Goal: Task Accomplishment & Management: Manage account settings

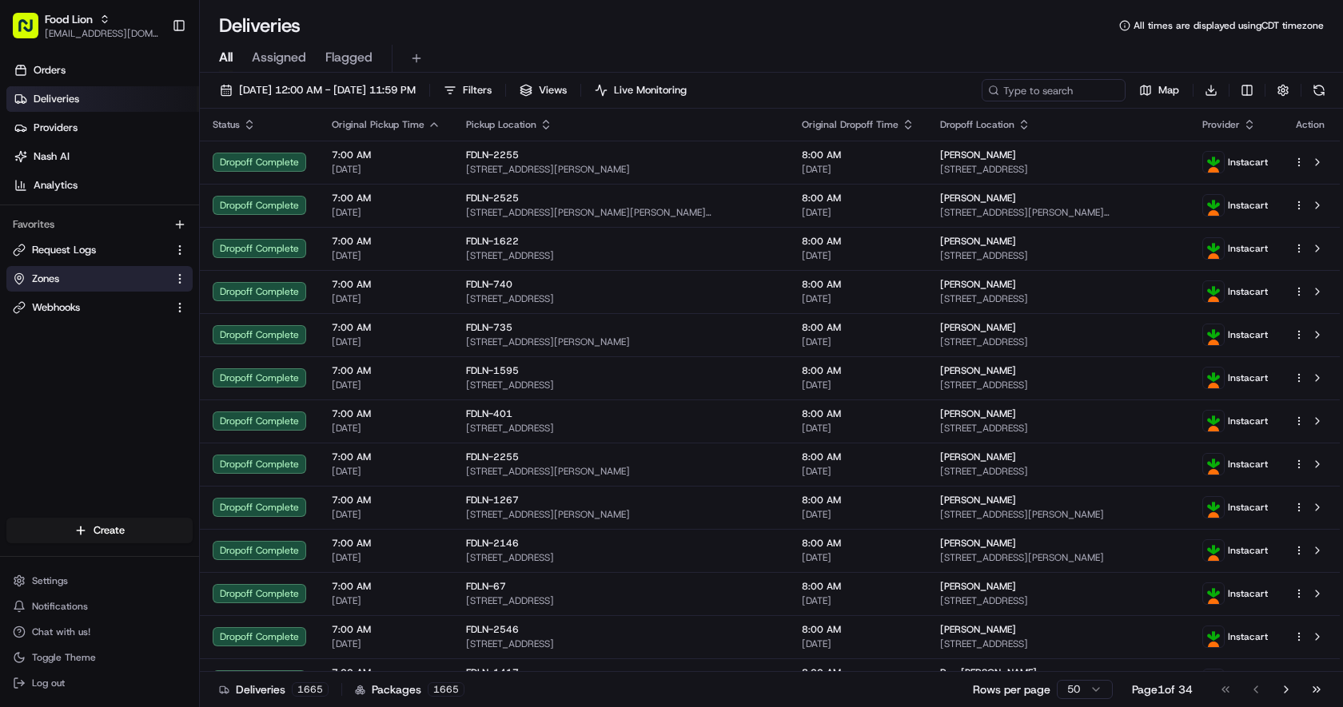
click at [92, 287] on button "Zones" at bounding box center [99, 279] width 186 height 26
click at [93, 277] on link "Zones" at bounding box center [90, 279] width 154 height 14
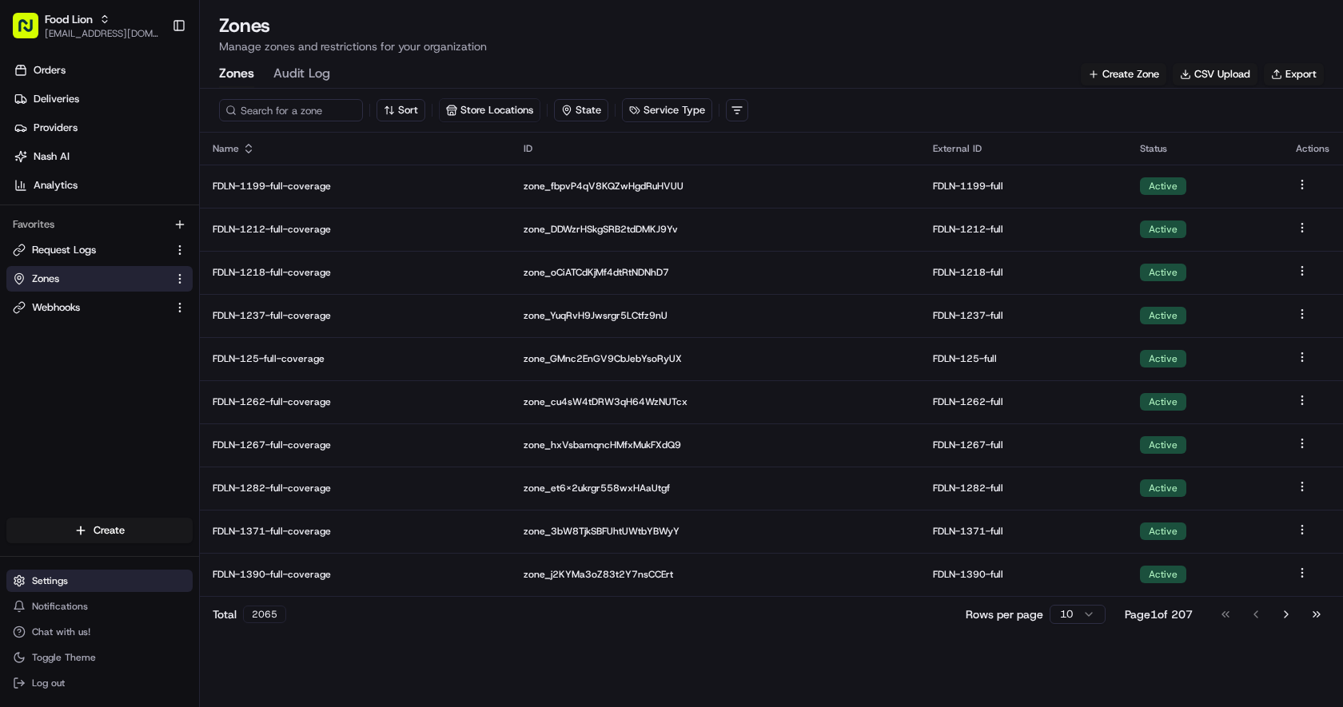
click at [81, 585] on button "Settings" at bounding box center [99, 581] width 186 height 22
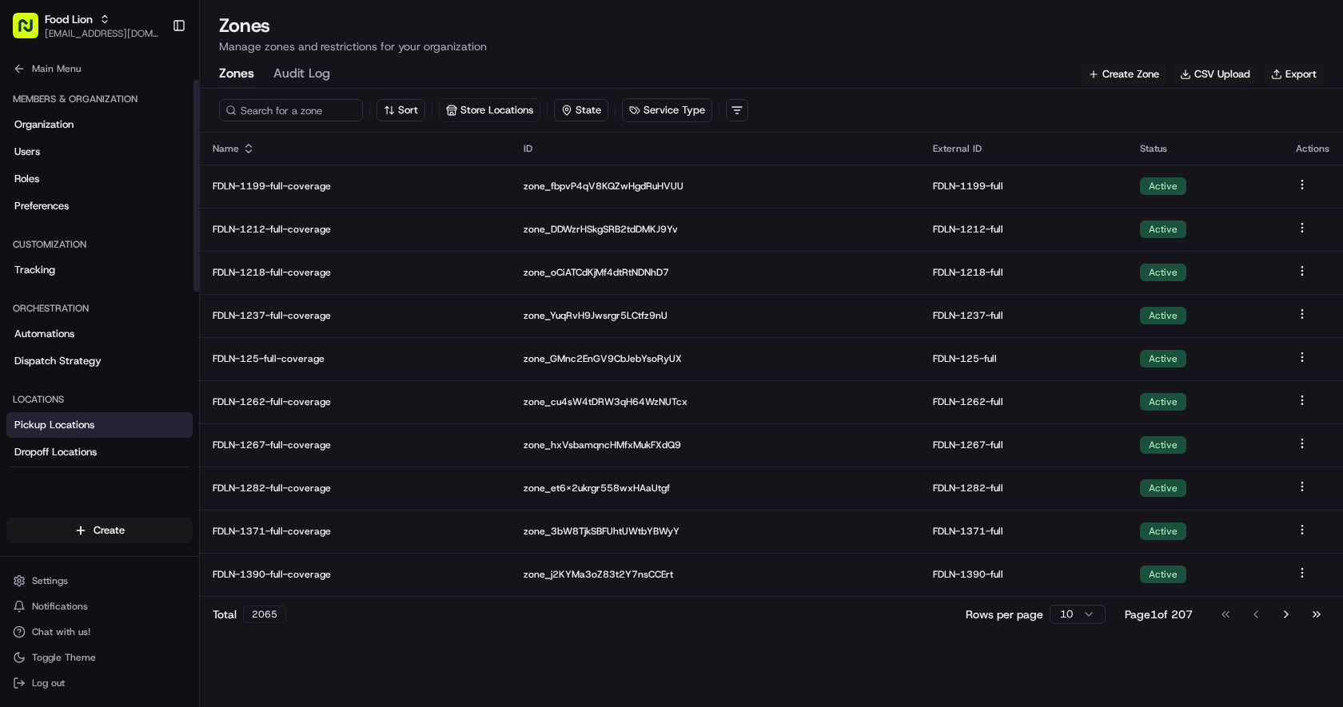
click at [120, 425] on link "Pickup Locations" at bounding box center [99, 425] width 186 height 26
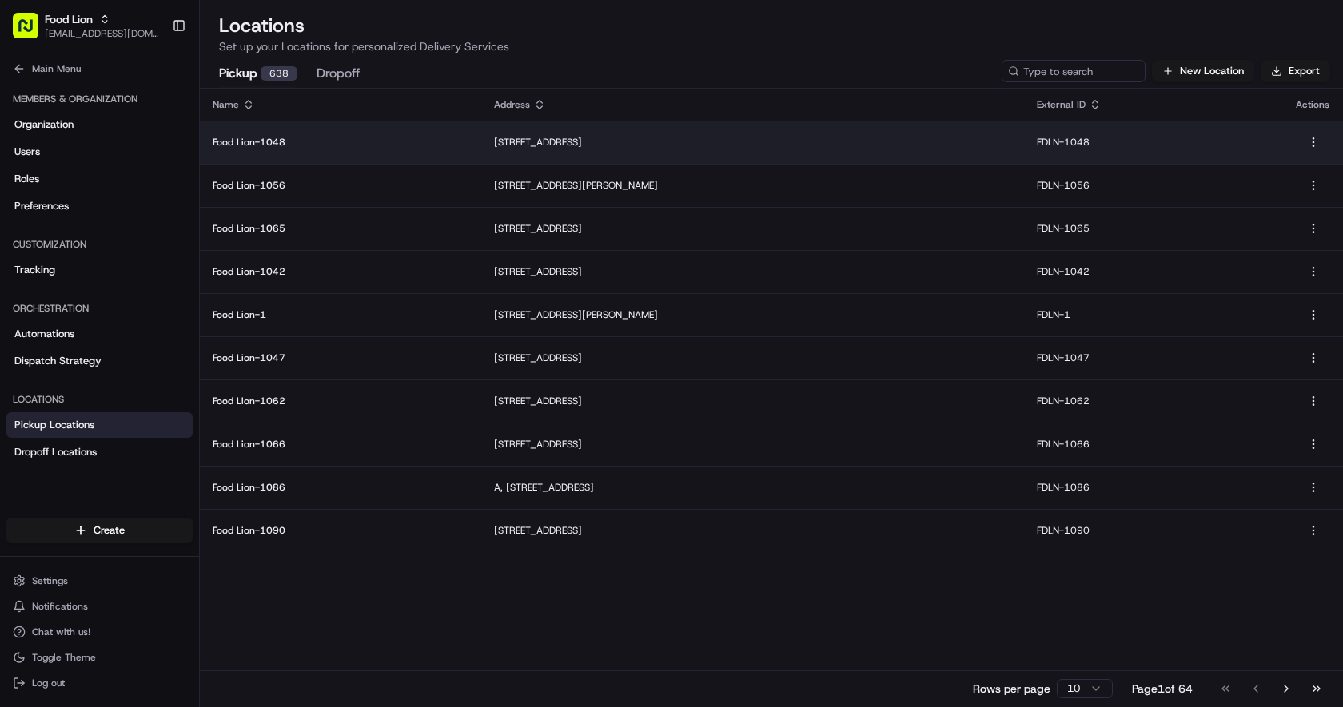
click at [305, 149] on td "Food Lion-1048" at bounding box center [340, 142] width 281 height 43
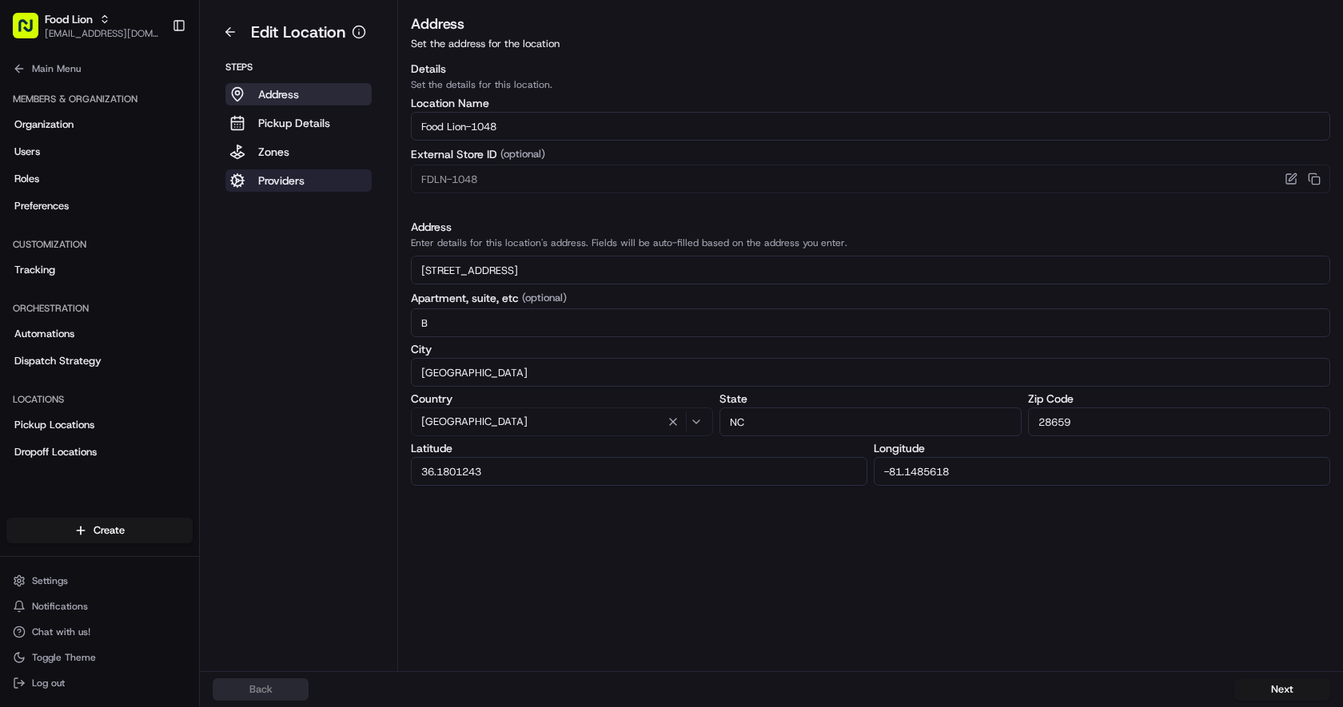
click at [288, 188] on p "Providers" at bounding box center [281, 181] width 46 height 16
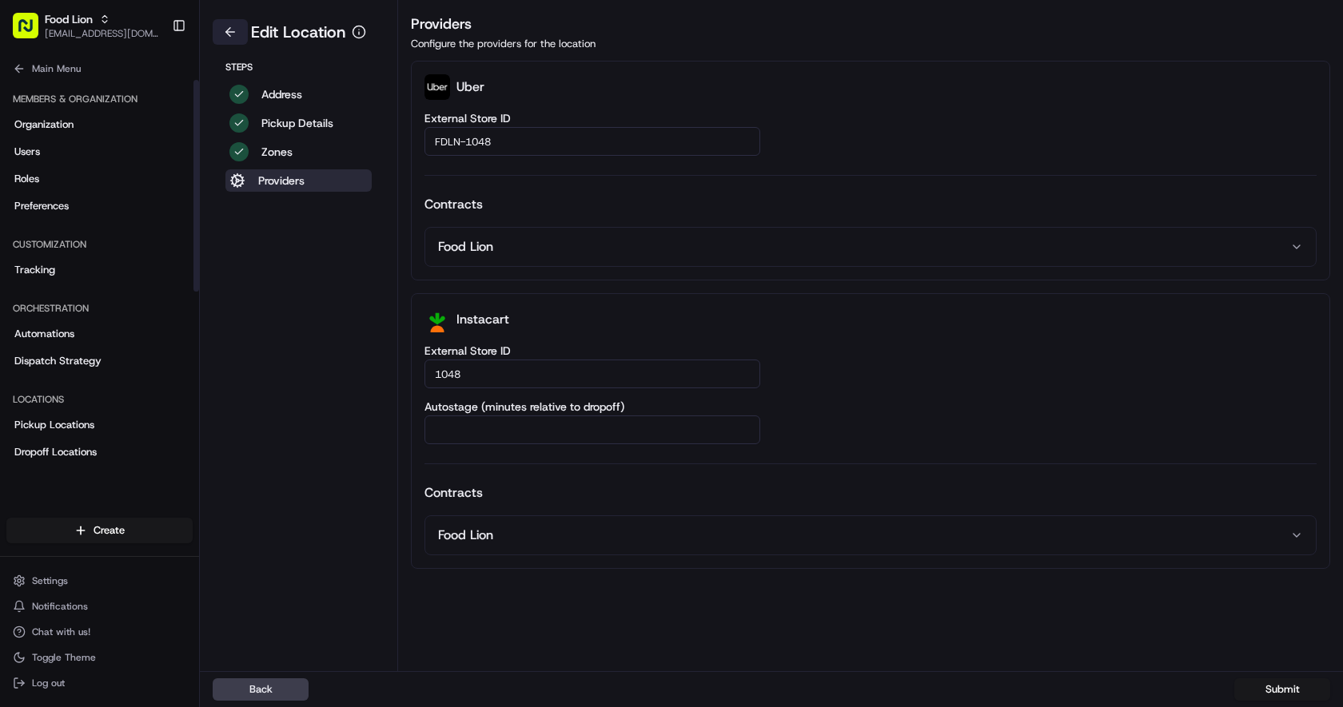
click at [227, 37] on button at bounding box center [230, 32] width 35 height 26
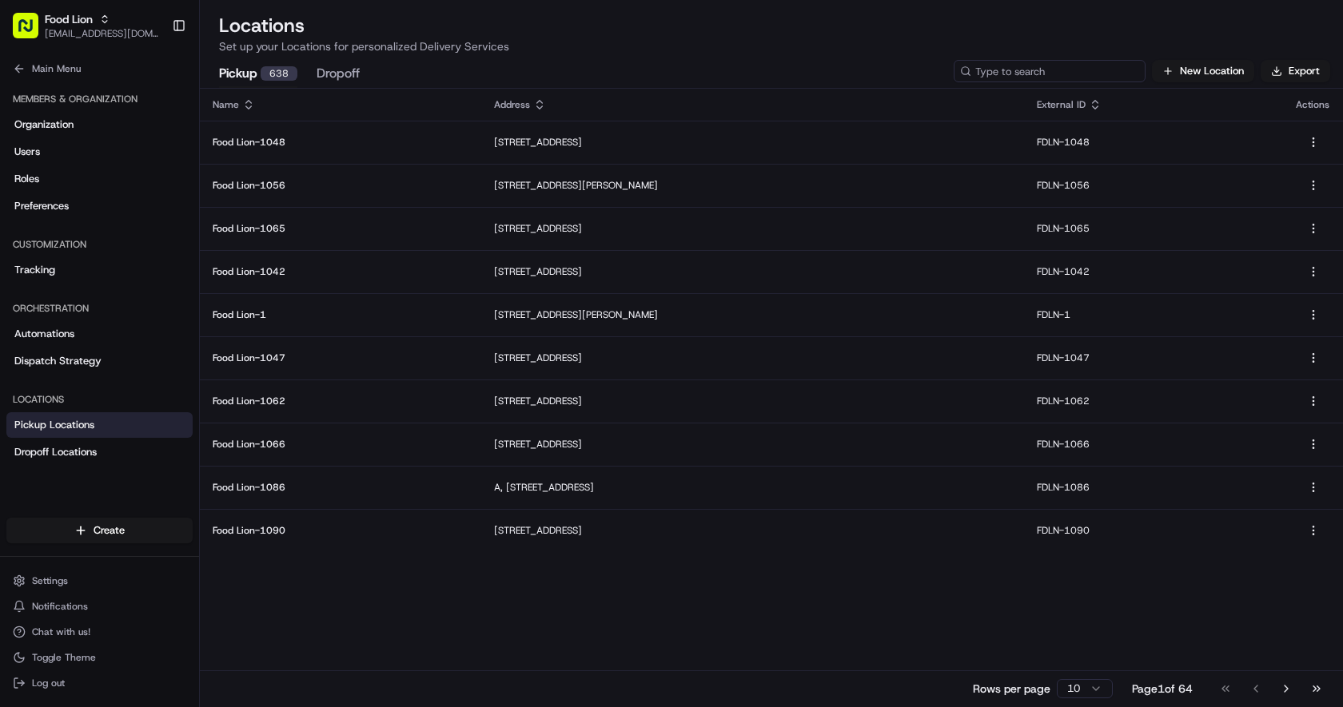
click at [1076, 68] on input at bounding box center [1050, 71] width 192 height 22
type input "FDLN"
click at [245, 104] on icon at bounding box center [248, 104] width 13 height 13
click at [1316, 687] on button "Go to last page" at bounding box center [1316, 689] width 27 height 22
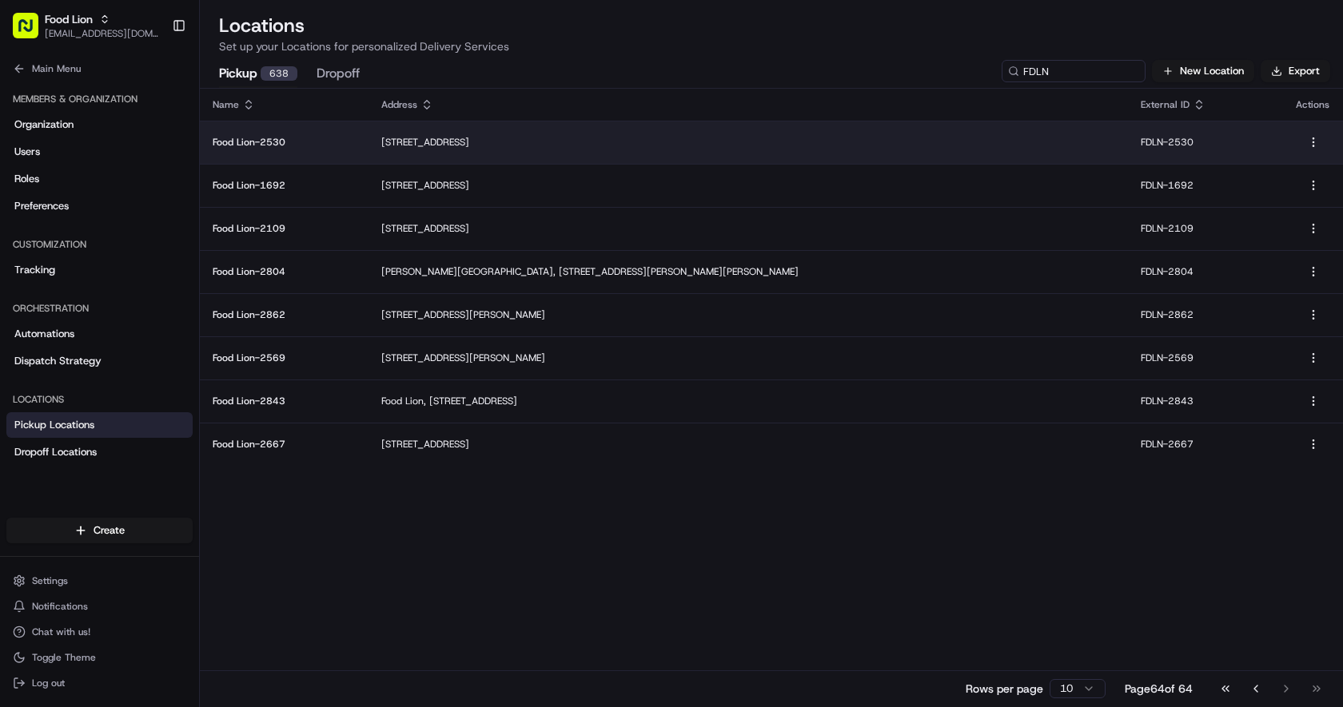
click at [343, 151] on td "Food Lion-2530" at bounding box center [284, 142] width 169 height 43
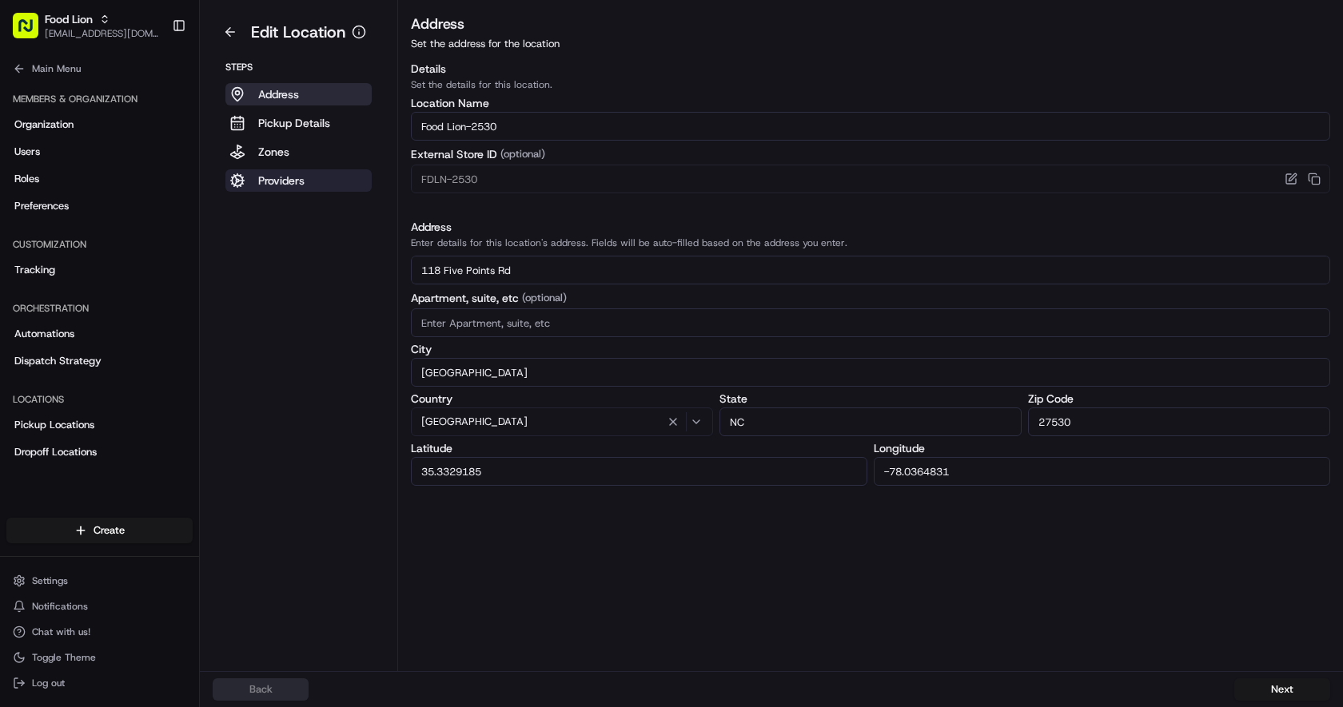
click at [297, 185] on p "Providers" at bounding box center [281, 181] width 46 height 16
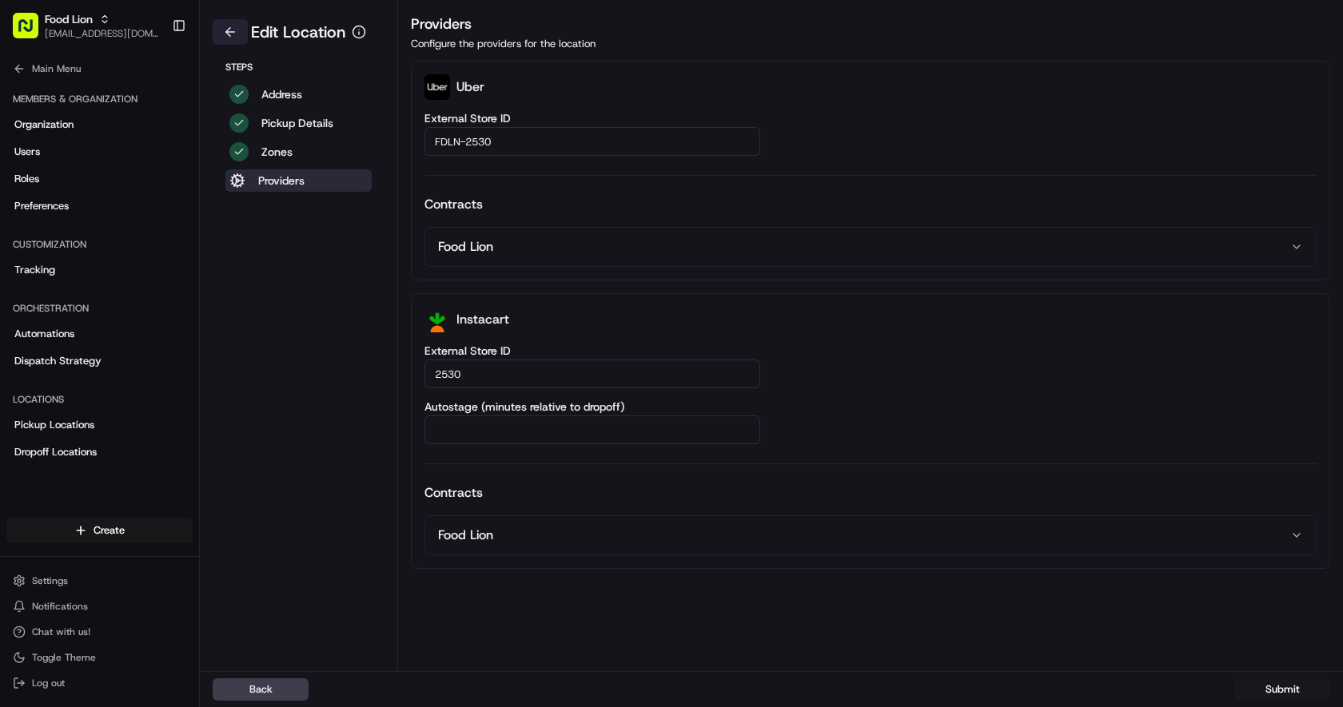
click at [225, 33] on button at bounding box center [230, 32] width 35 height 26
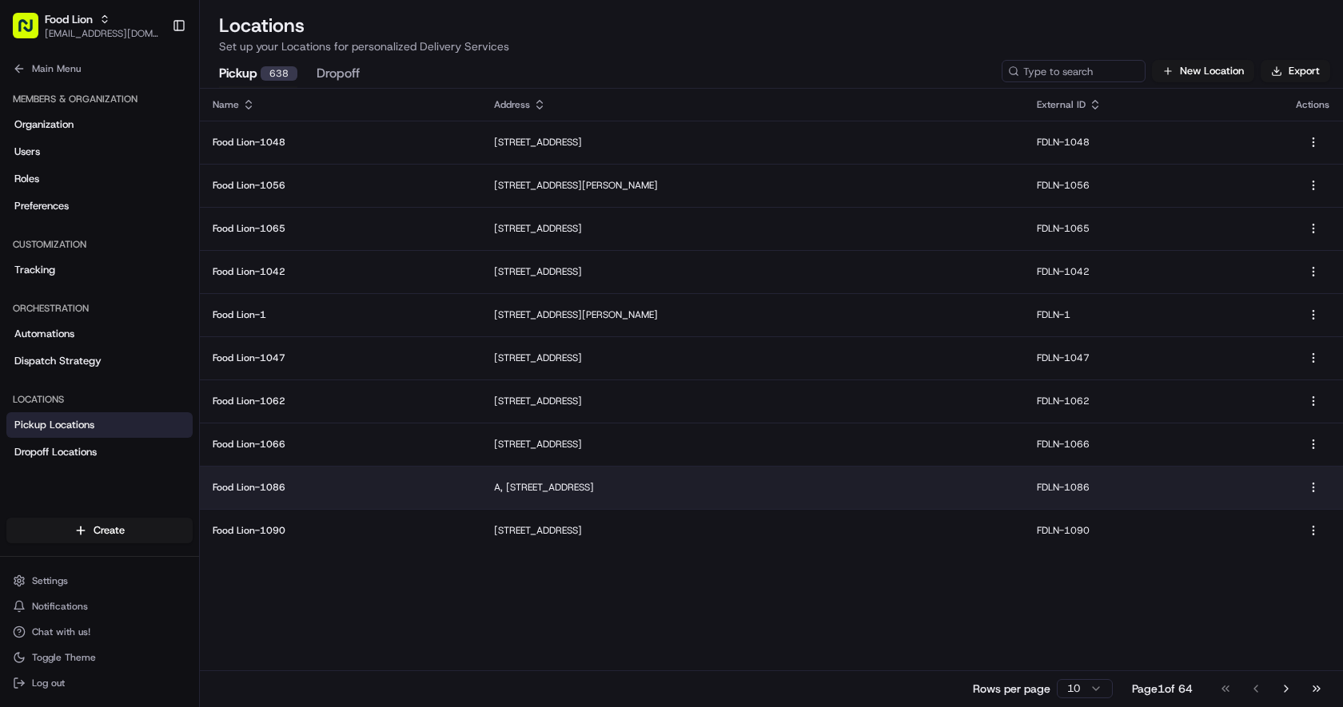
click at [284, 504] on td "Food Lion-1086" at bounding box center [340, 487] width 281 height 43
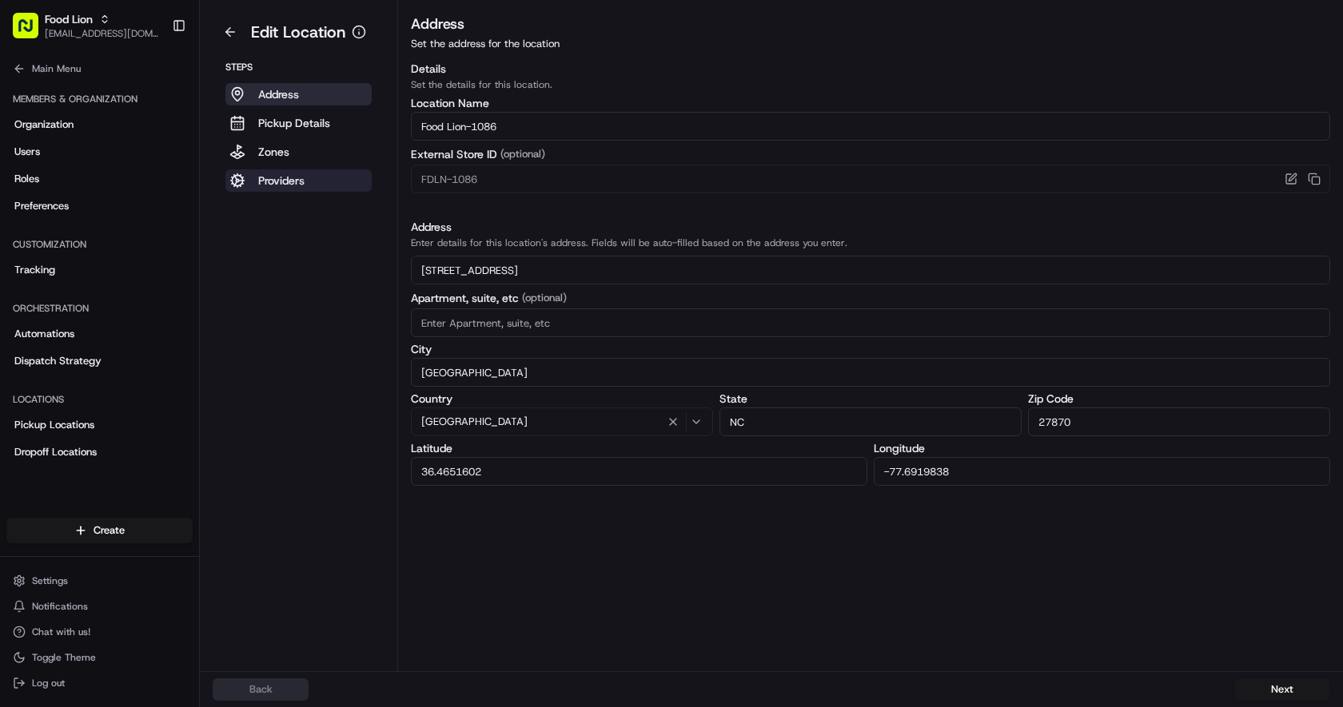
click at [310, 181] on button "Providers" at bounding box center [298, 180] width 146 height 22
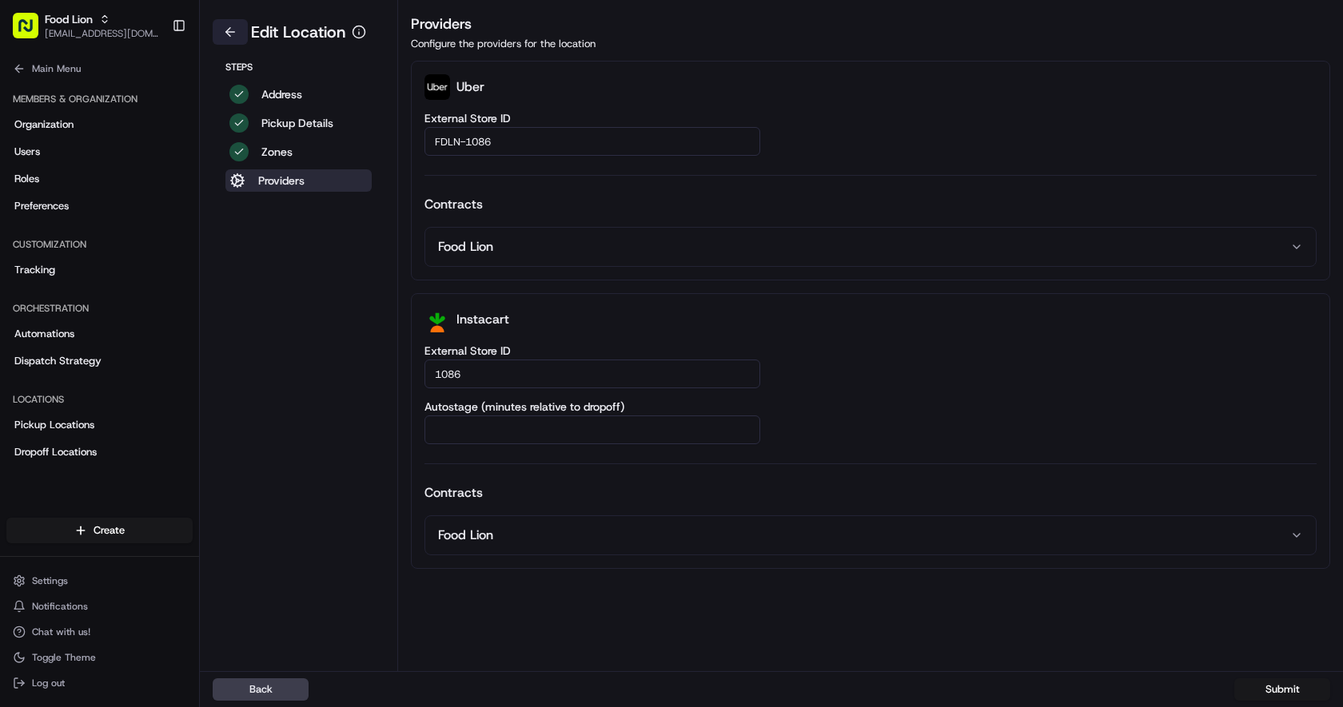
click at [229, 30] on button at bounding box center [230, 32] width 35 height 26
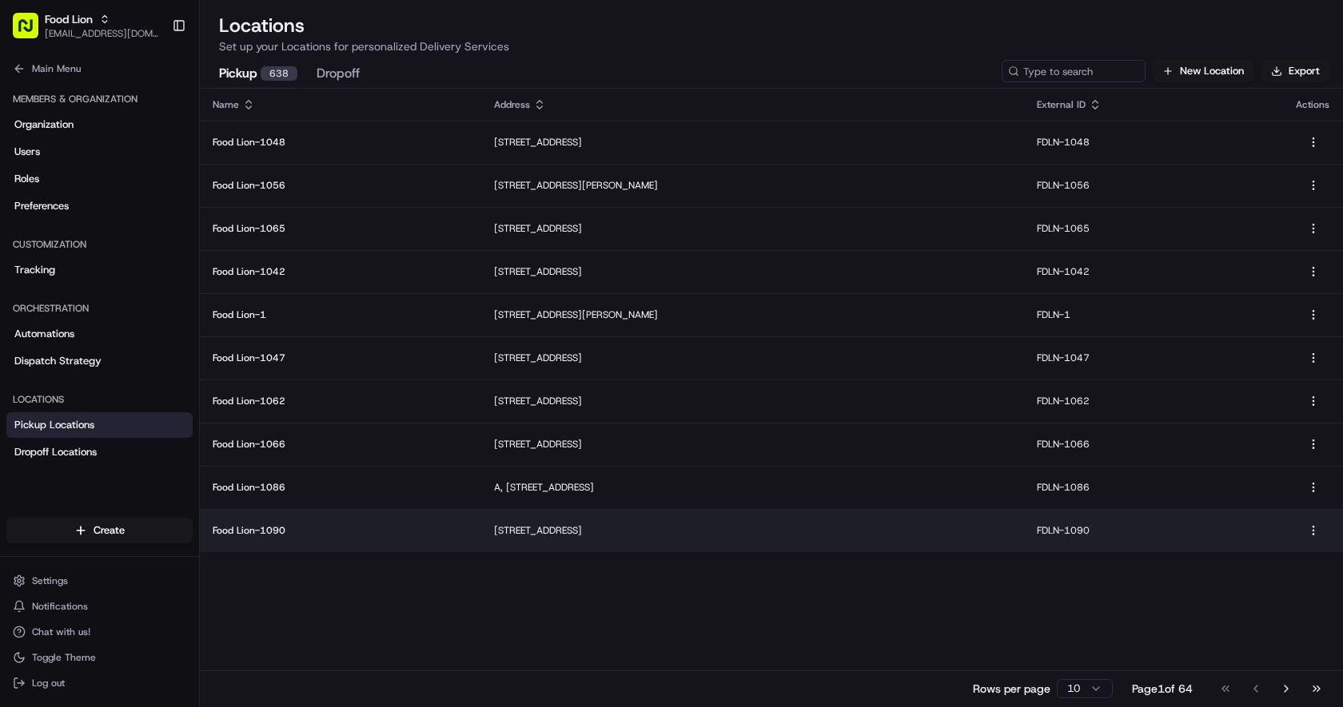
click at [299, 526] on p "Food Lion-1090" at bounding box center [341, 530] width 256 height 13
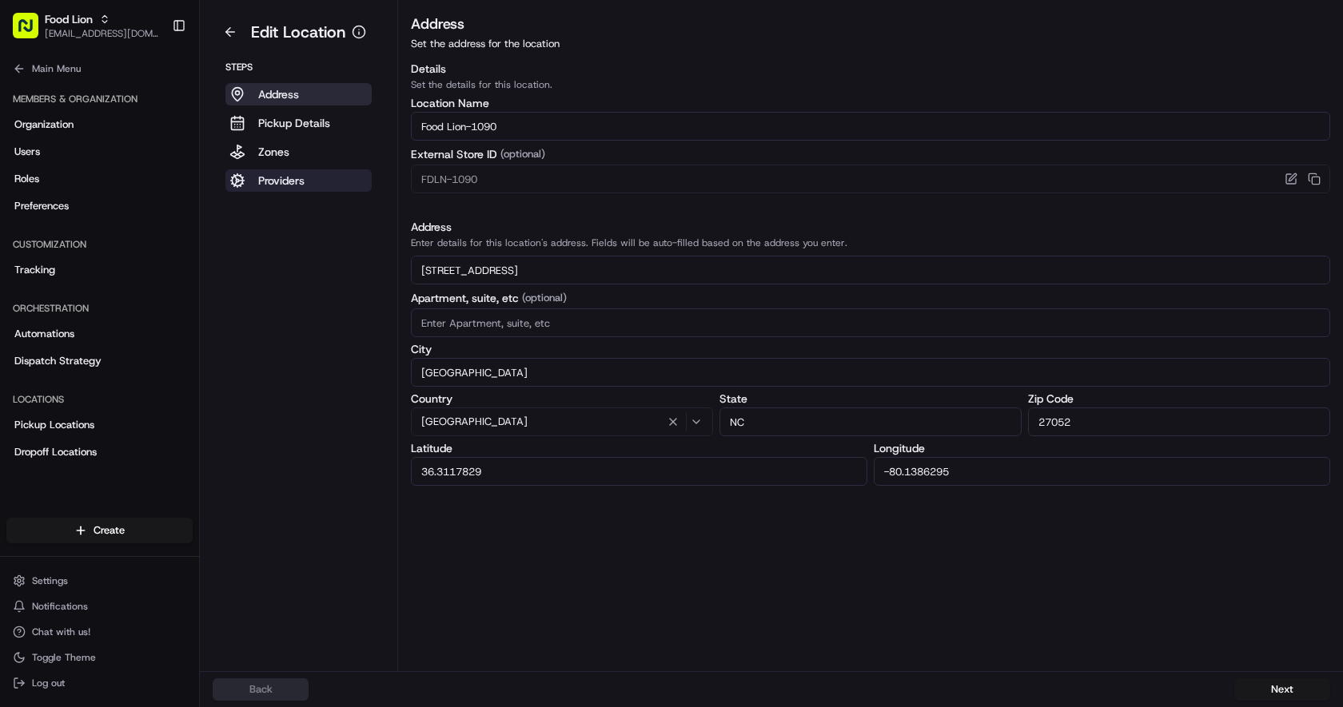
click at [291, 181] on p "Providers" at bounding box center [281, 181] width 46 height 16
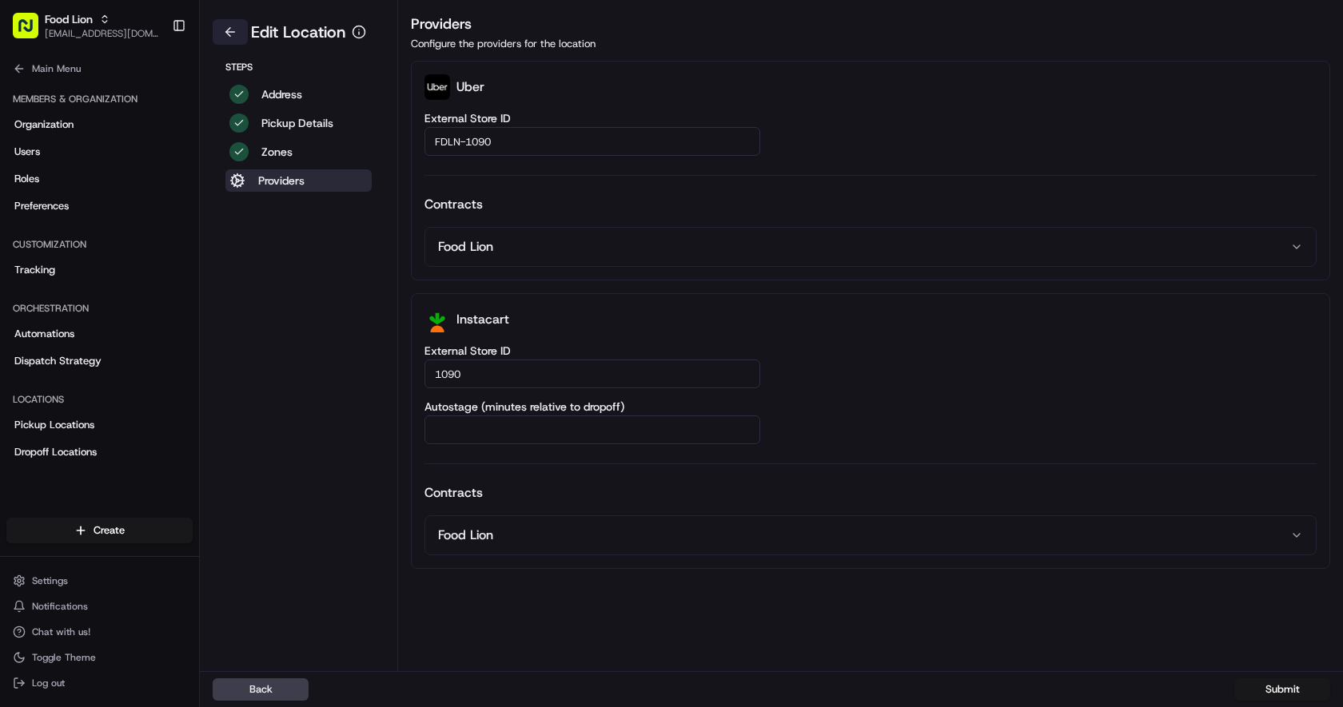
click at [224, 38] on button at bounding box center [230, 32] width 35 height 26
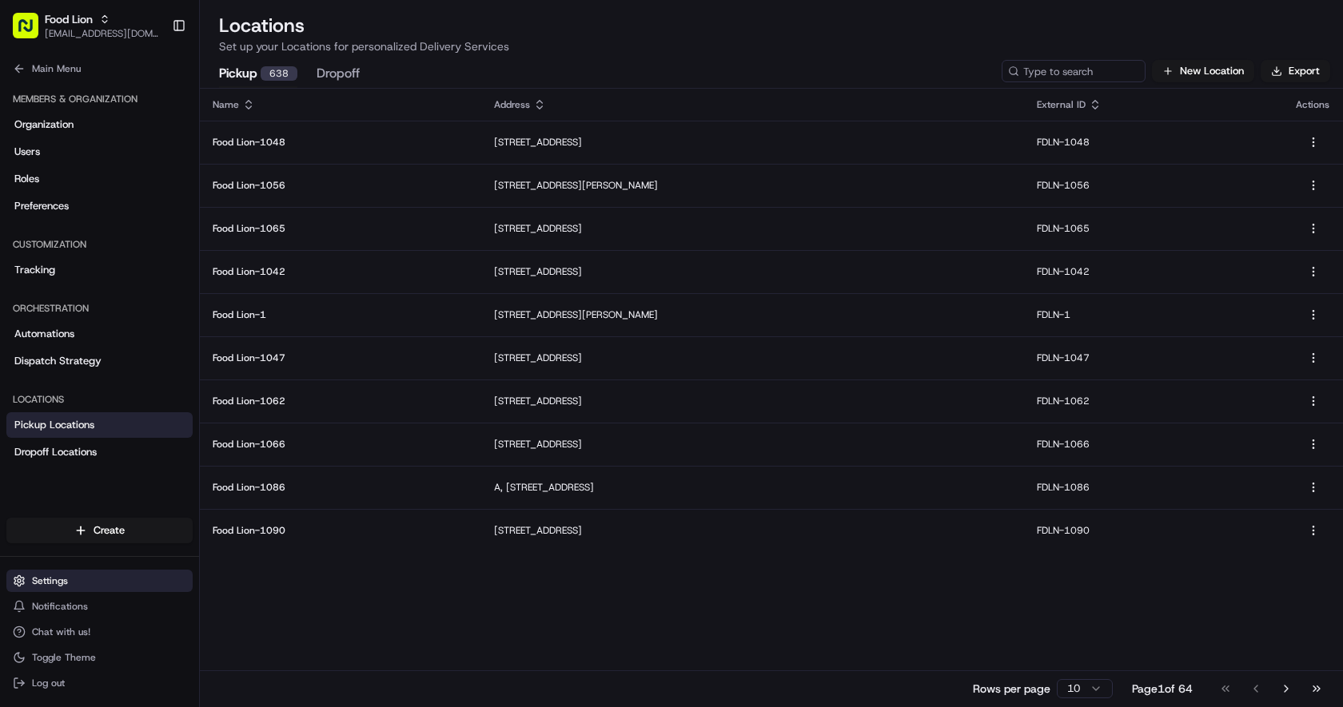
click at [89, 590] on button "Settings" at bounding box center [99, 581] width 186 height 22
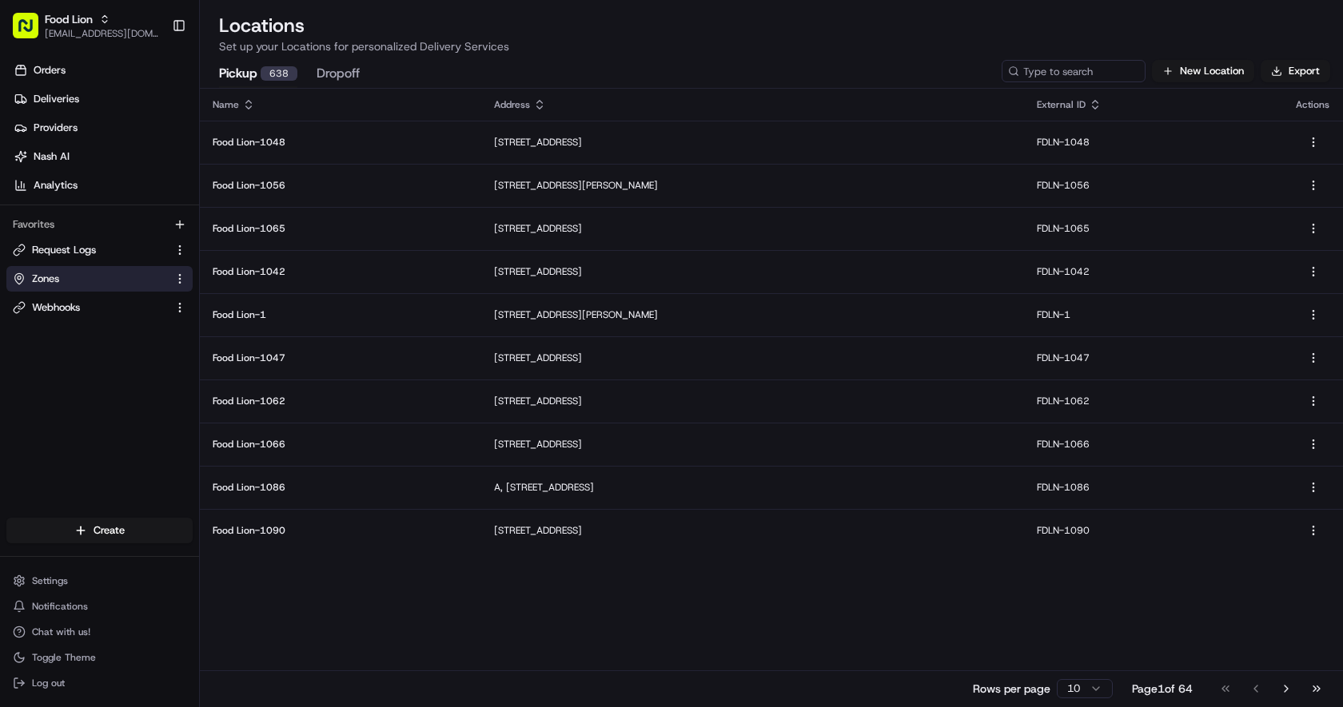
click at [115, 274] on link "Zones" at bounding box center [90, 279] width 154 height 14
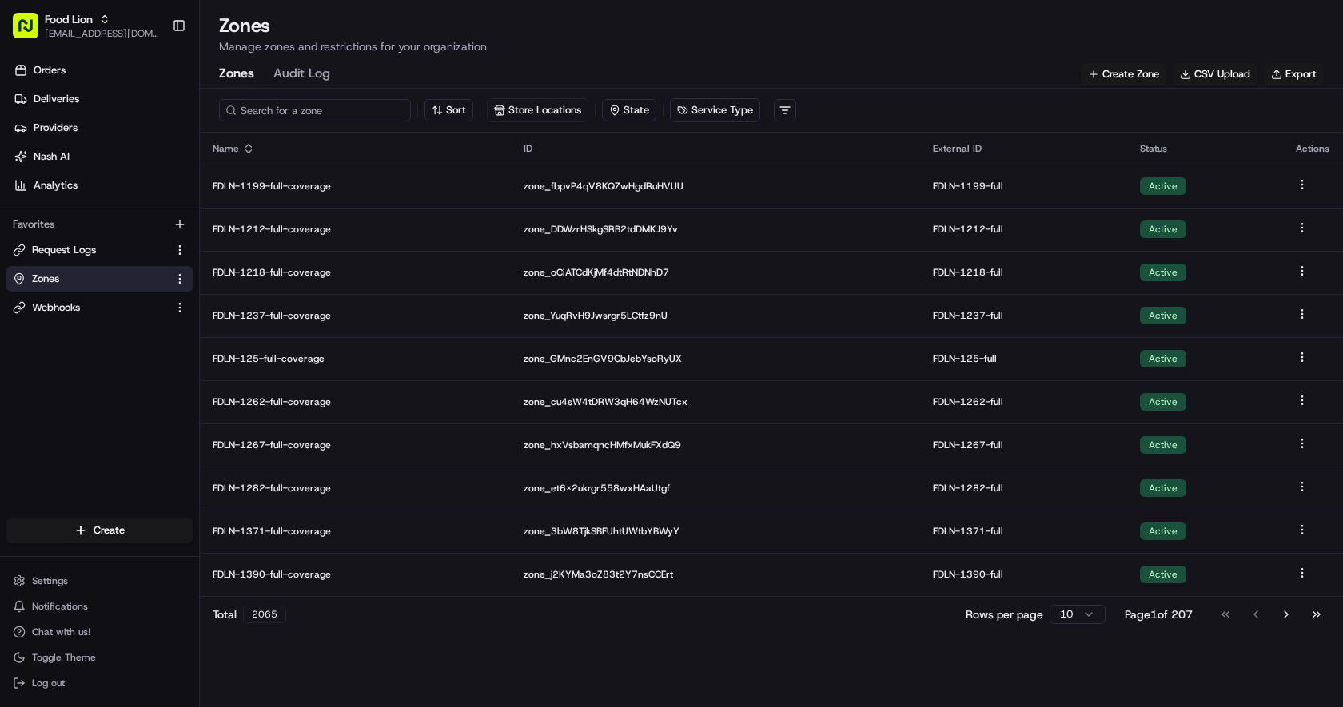
click at [333, 110] on input at bounding box center [315, 110] width 192 height 22
type input "1199"
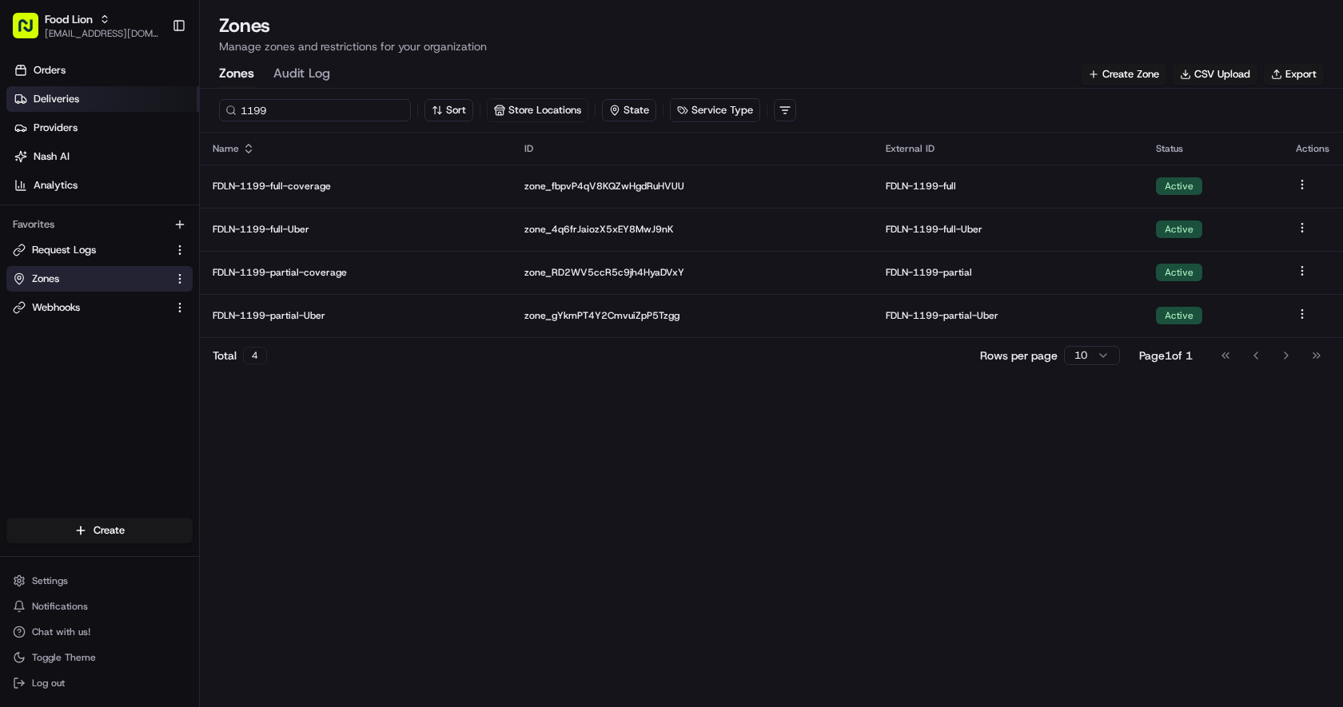
drag, startPoint x: 303, startPoint y: 110, endPoint x: 171, endPoint y: 110, distance: 131.9
click at [171, 110] on div "Food Lion [EMAIL_ADDRESS][DOMAIN_NAME] Toggle Sidebar Orders Deliveries Provide…" at bounding box center [671, 353] width 1343 height 707
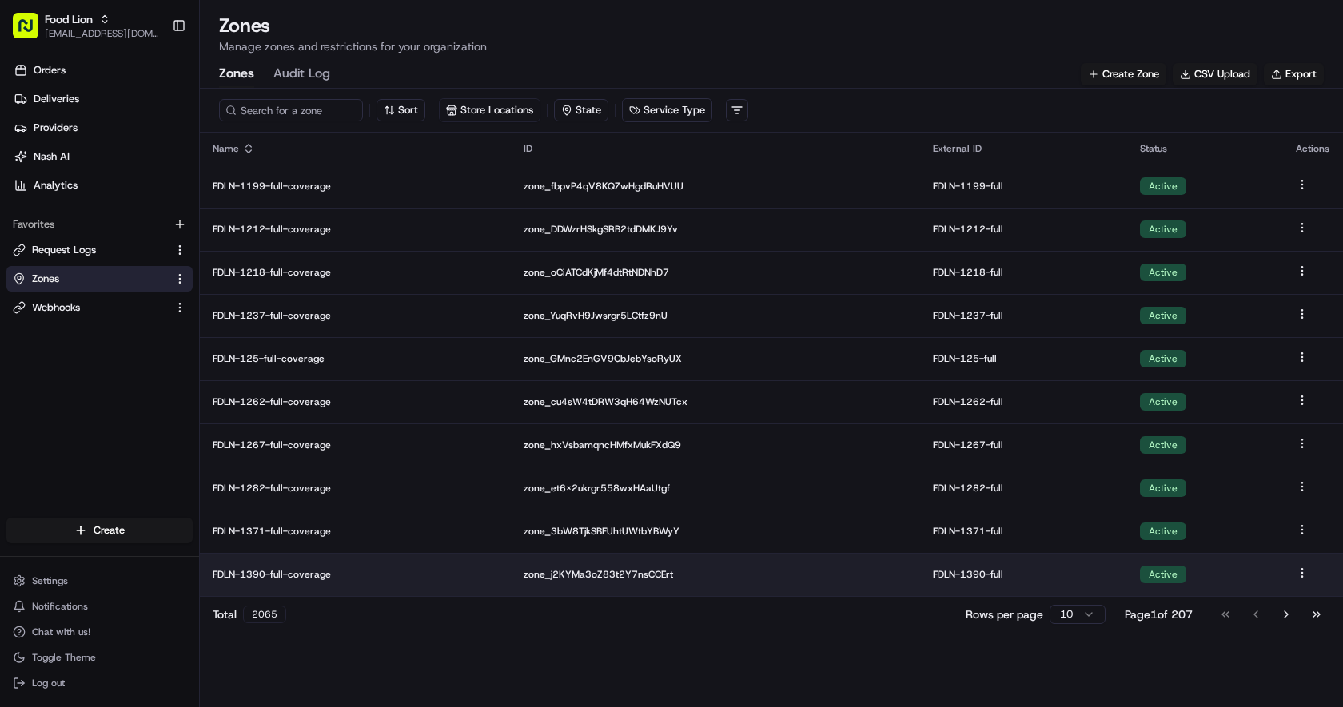
click at [304, 574] on p "FDLN-1390-full-coverage" at bounding box center [355, 574] width 285 height 13
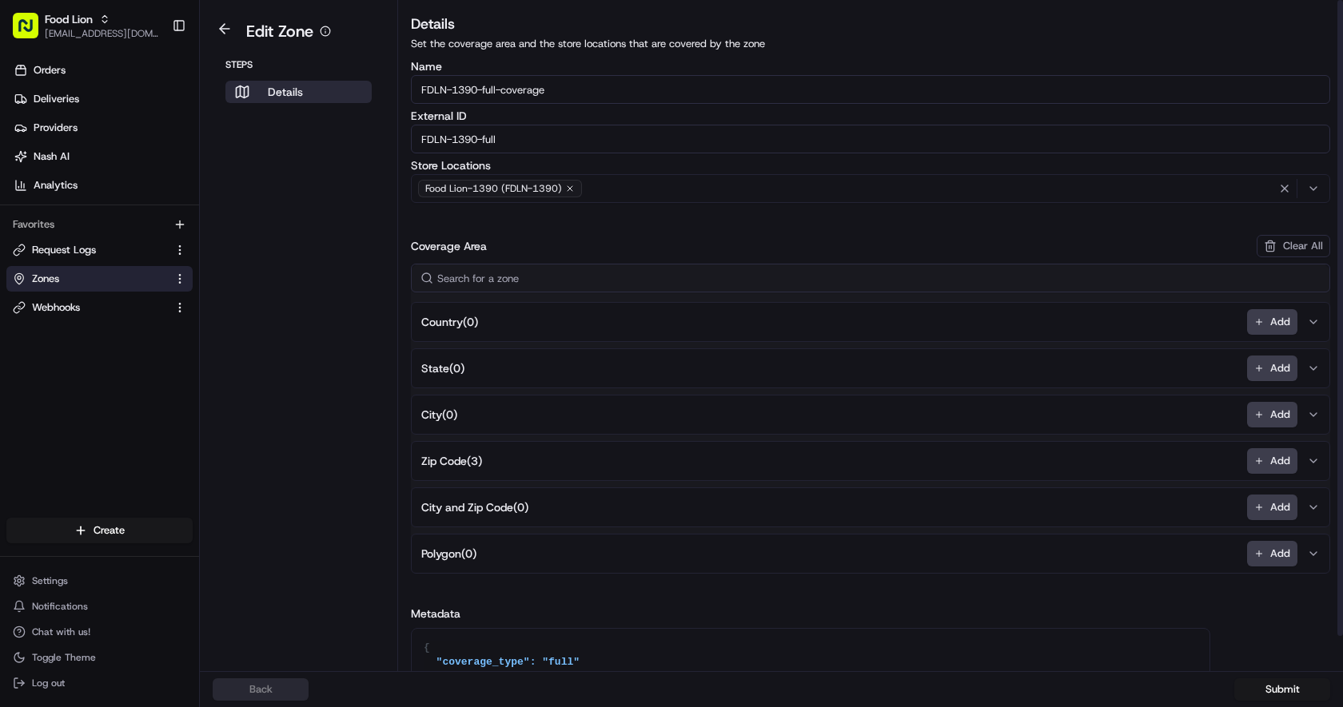
click at [508, 468] on button "Zip Code ( 3 ) Add" at bounding box center [870, 461] width 911 height 38
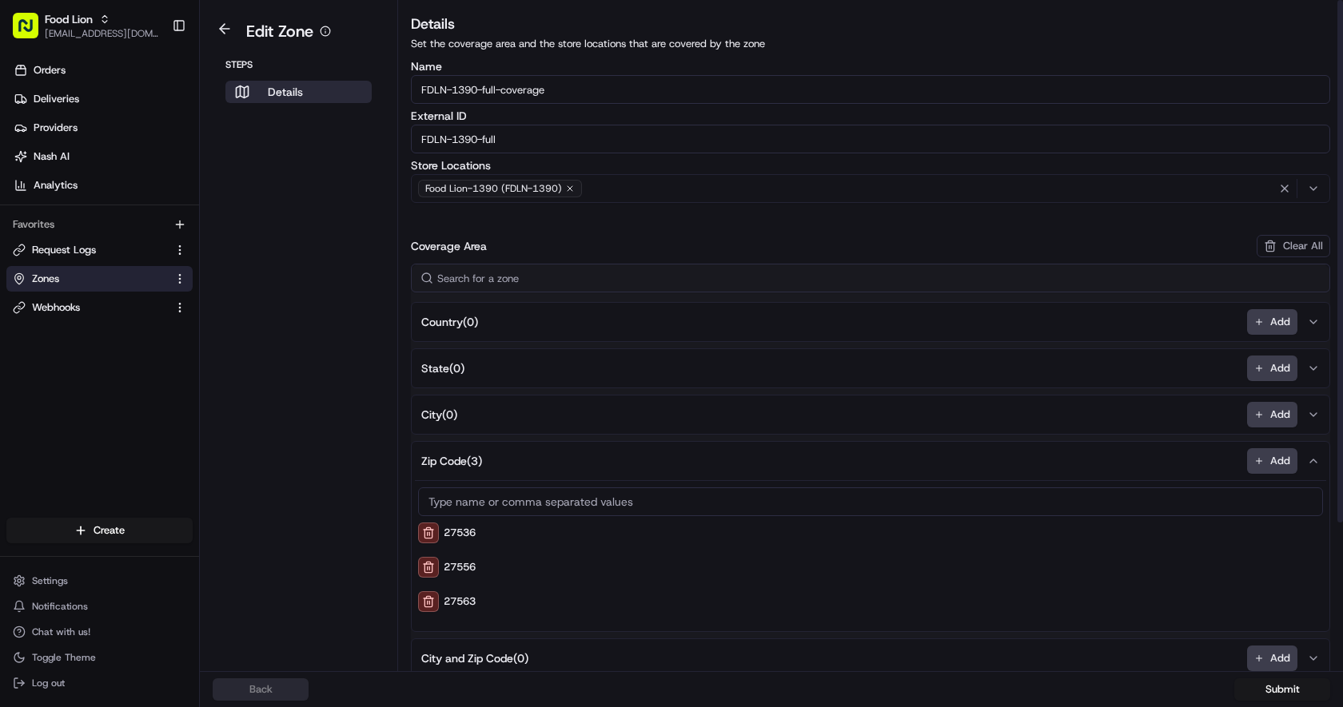
scroll to position [32, 0]
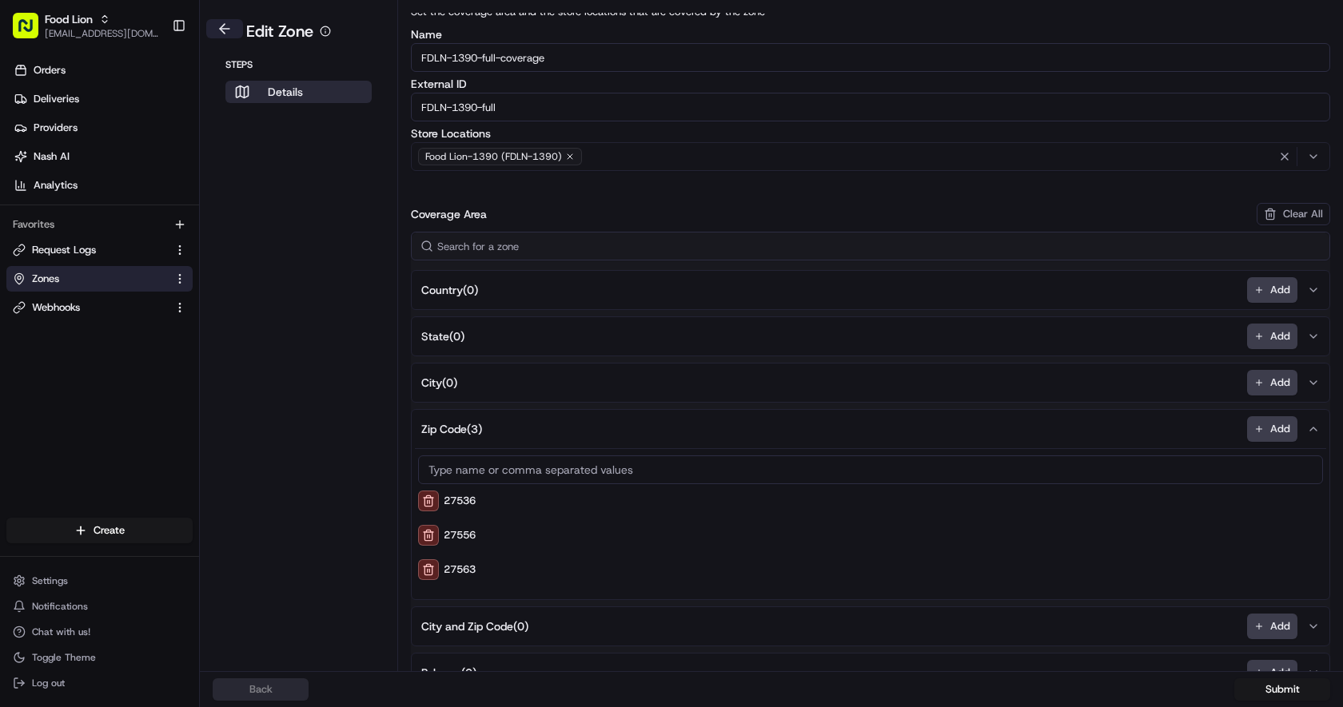
click at [219, 31] on button at bounding box center [224, 28] width 37 height 19
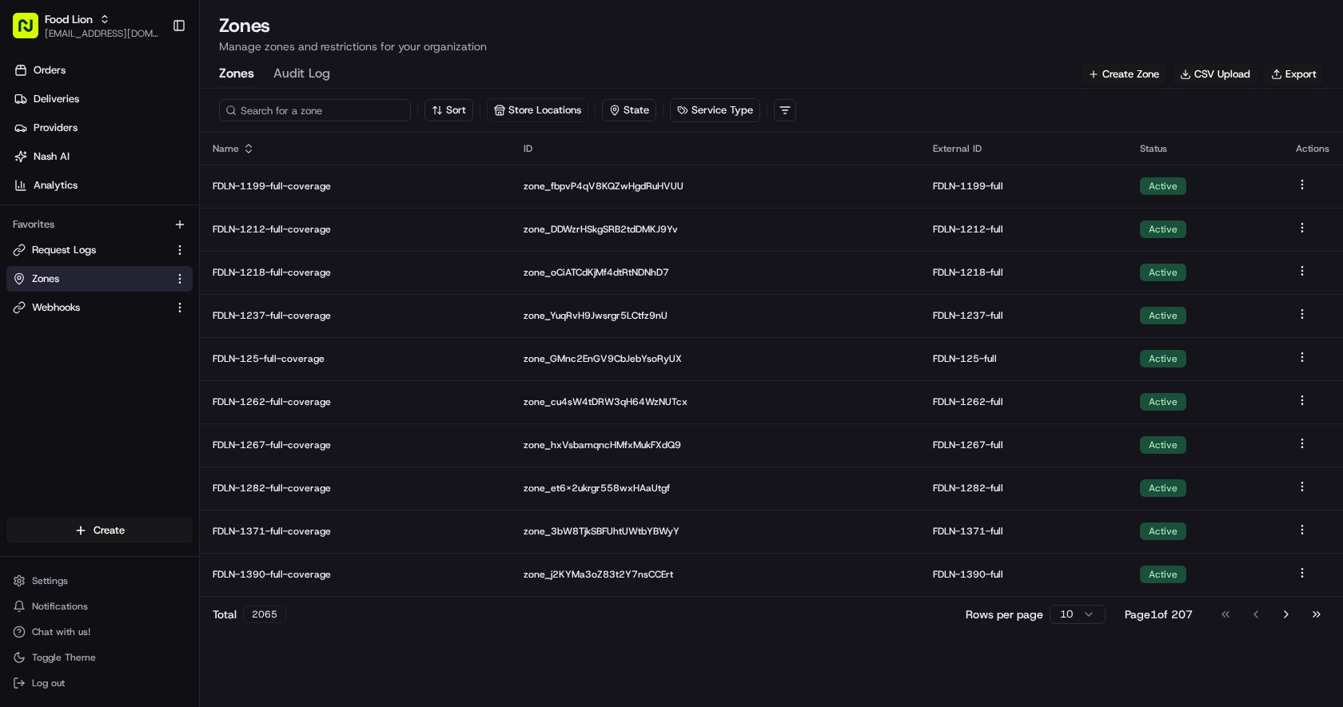
click at [272, 111] on input at bounding box center [315, 110] width 192 height 22
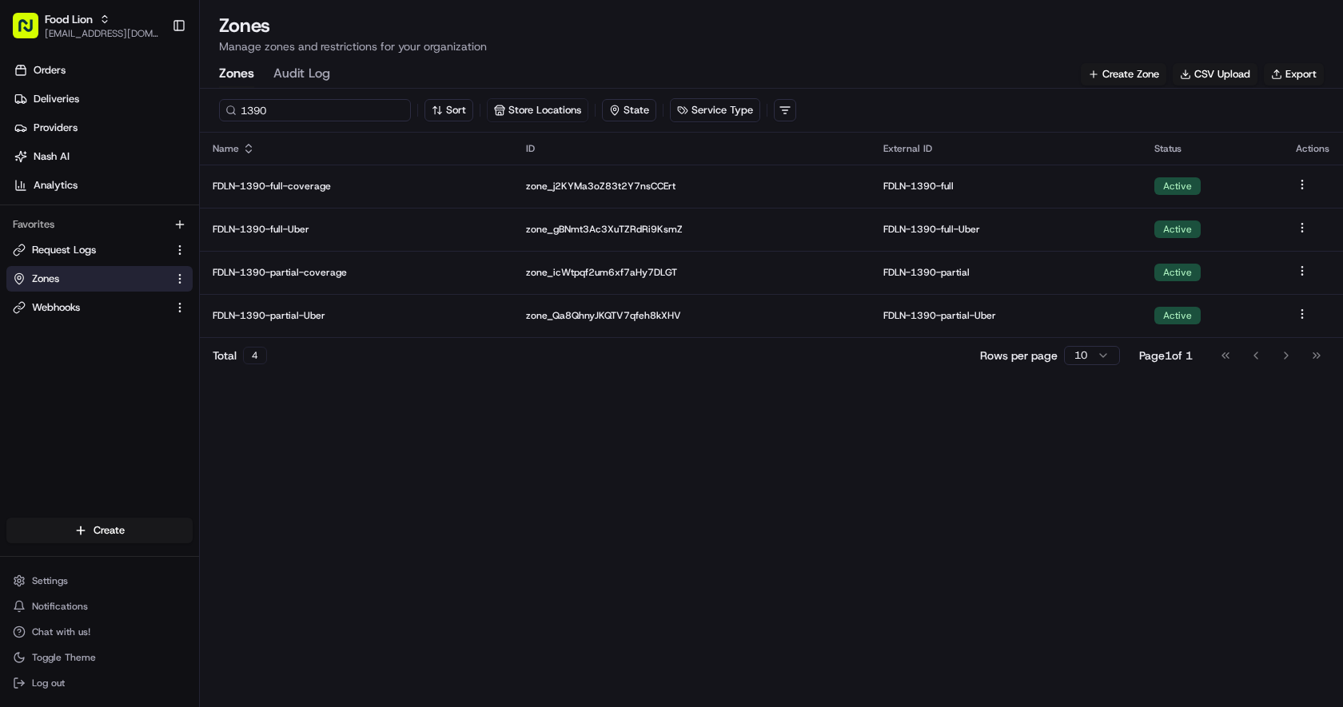
drag, startPoint x: 308, startPoint y: 114, endPoint x: 203, endPoint y: 112, distance: 104.7
click at [203, 112] on div "1390 Sort Store Locations State Service Type" at bounding box center [771, 111] width 1143 height 44
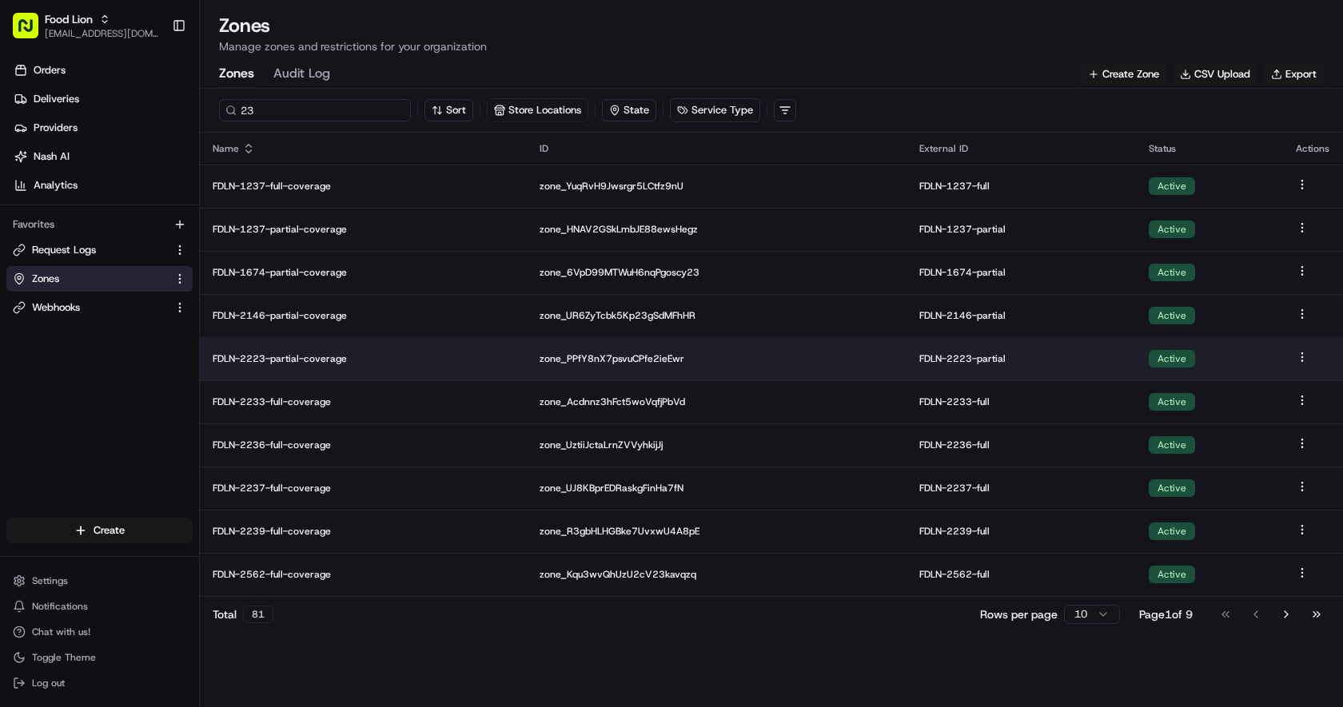
type input "23"
click at [312, 365] on td "FDLN-2223-partial-coverage" at bounding box center [363, 358] width 327 height 43
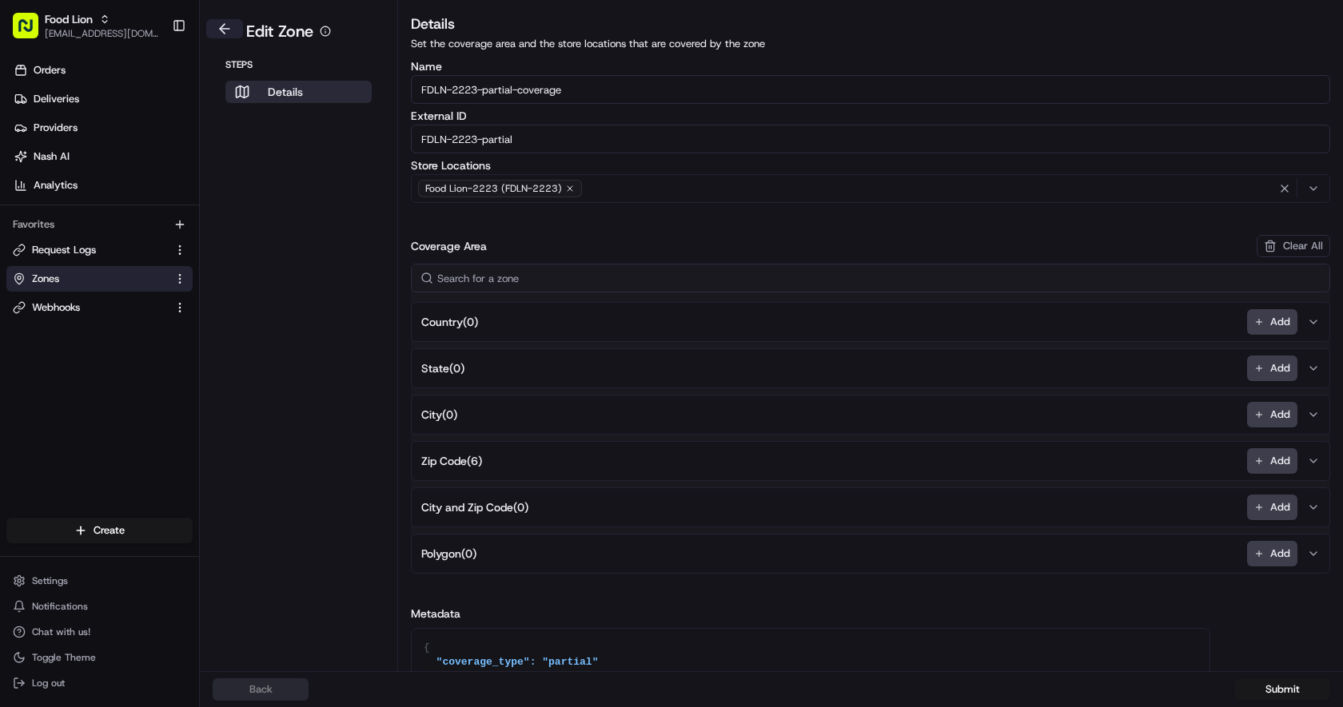
click at [222, 30] on button at bounding box center [224, 28] width 37 height 19
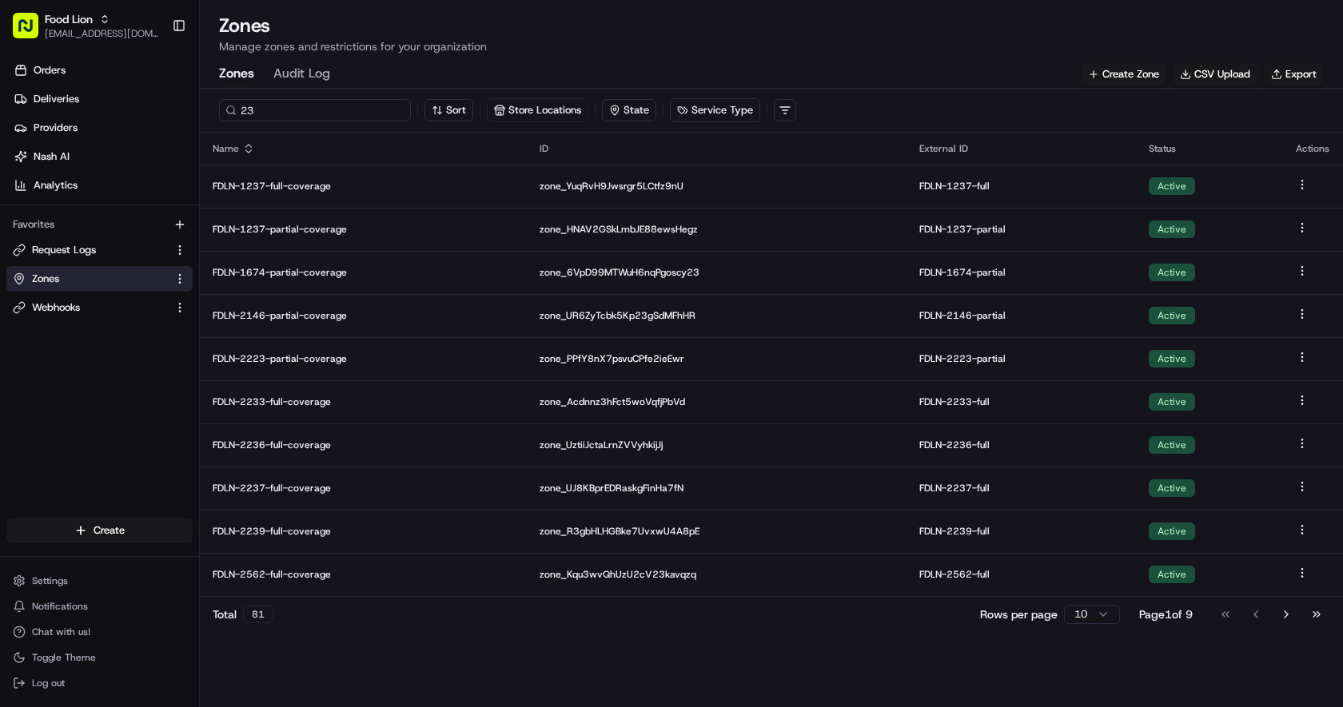
click at [276, 111] on input "23" at bounding box center [315, 110] width 192 height 22
drag, startPoint x: 276, startPoint y: 111, endPoint x: 120, endPoint y: 111, distance: 155.9
click at [120, 111] on div "Food Lion [EMAIL_ADDRESS][DOMAIN_NAME] Toggle Sidebar Orders Deliveries Provide…" at bounding box center [671, 353] width 1343 height 707
type input "2236"
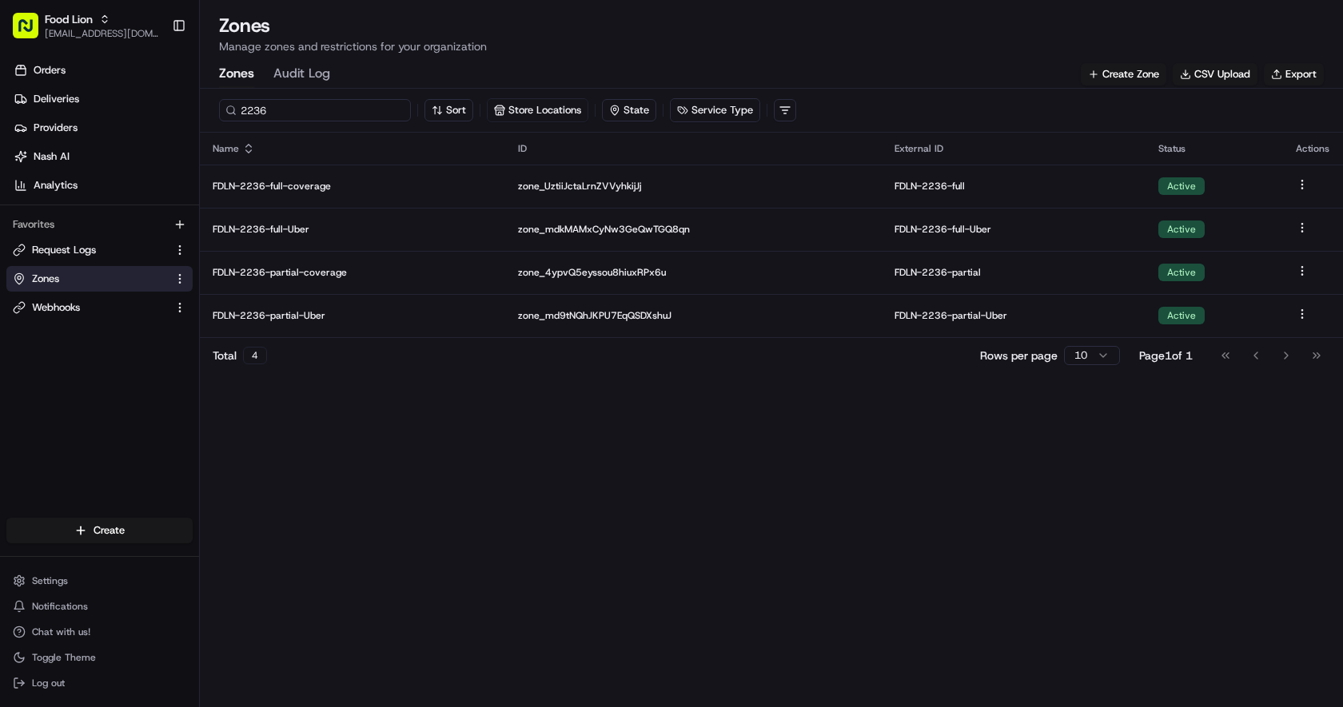
drag, startPoint x: 288, startPoint y: 113, endPoint x: 159, endPoint y: 114, distance: 128.7
click at [159, 114] on div "Food Lion [EMAIL_ADDRESS][DOMAIN_NAME] Toggle Sidebar Orders Deliveries Provide…" at bounding box center [671, 353] width 1343 height 707
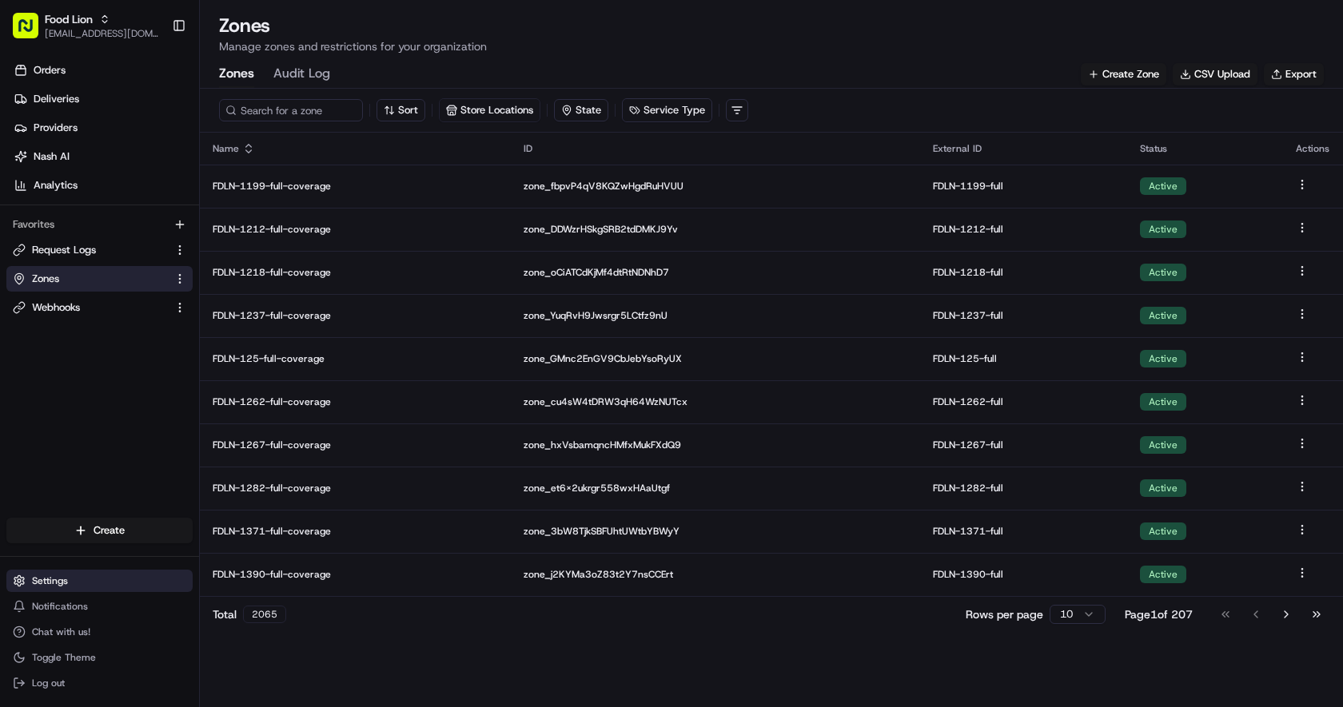
click at [82, 588] on button "Settings" at bounding box center [99, 581] width 186 height 22
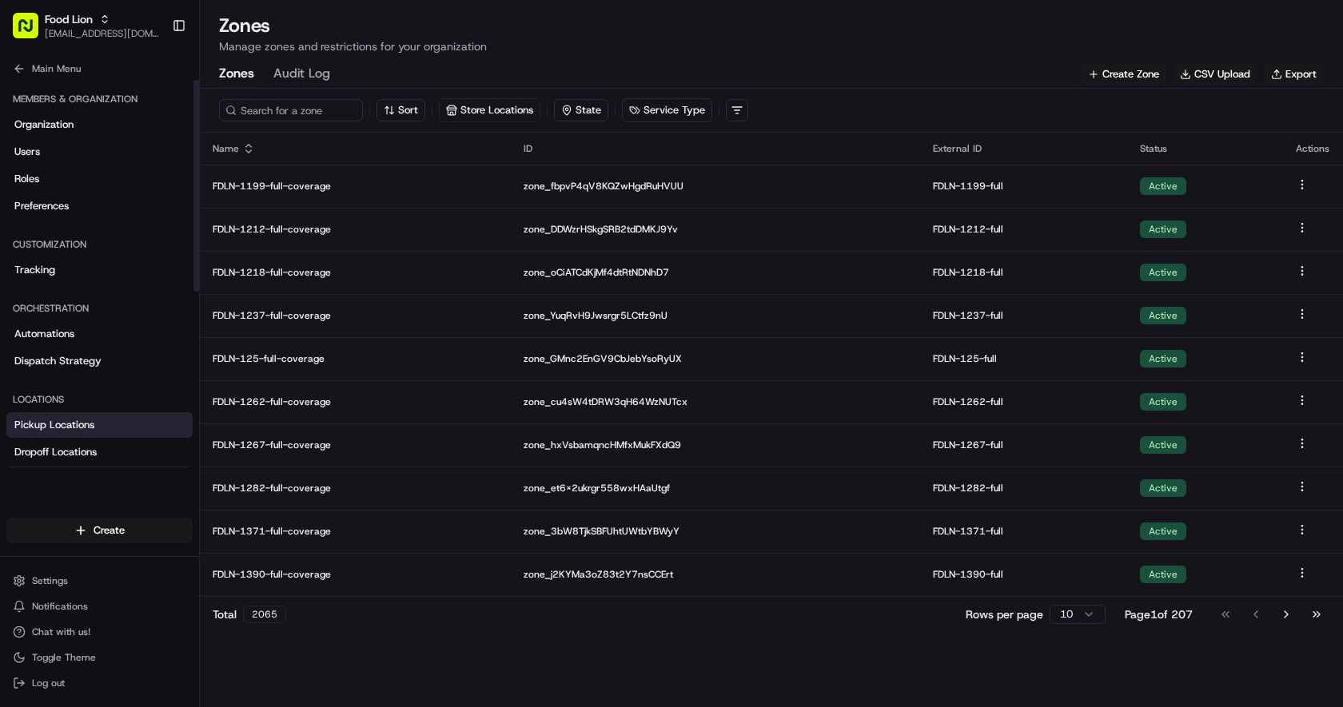
click at [94, 433] on link "Pickup Locations" at bounding box center [99, 425] width 186 height 26
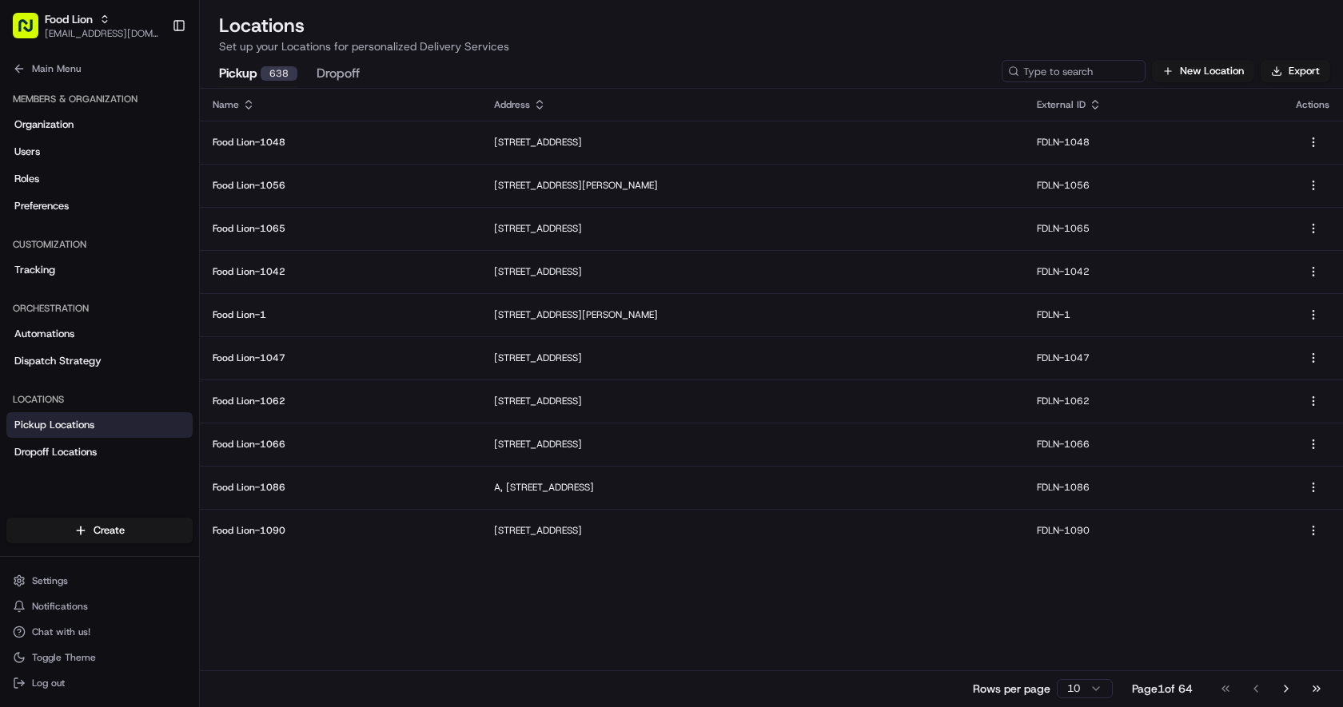
click at [1024, 90] on th "Address" at bounding box center [752, 105] width 543 height 32
click at [1030, 78] on input at bounding box center [1050, 71] width 192 height 22
paste input "2236"
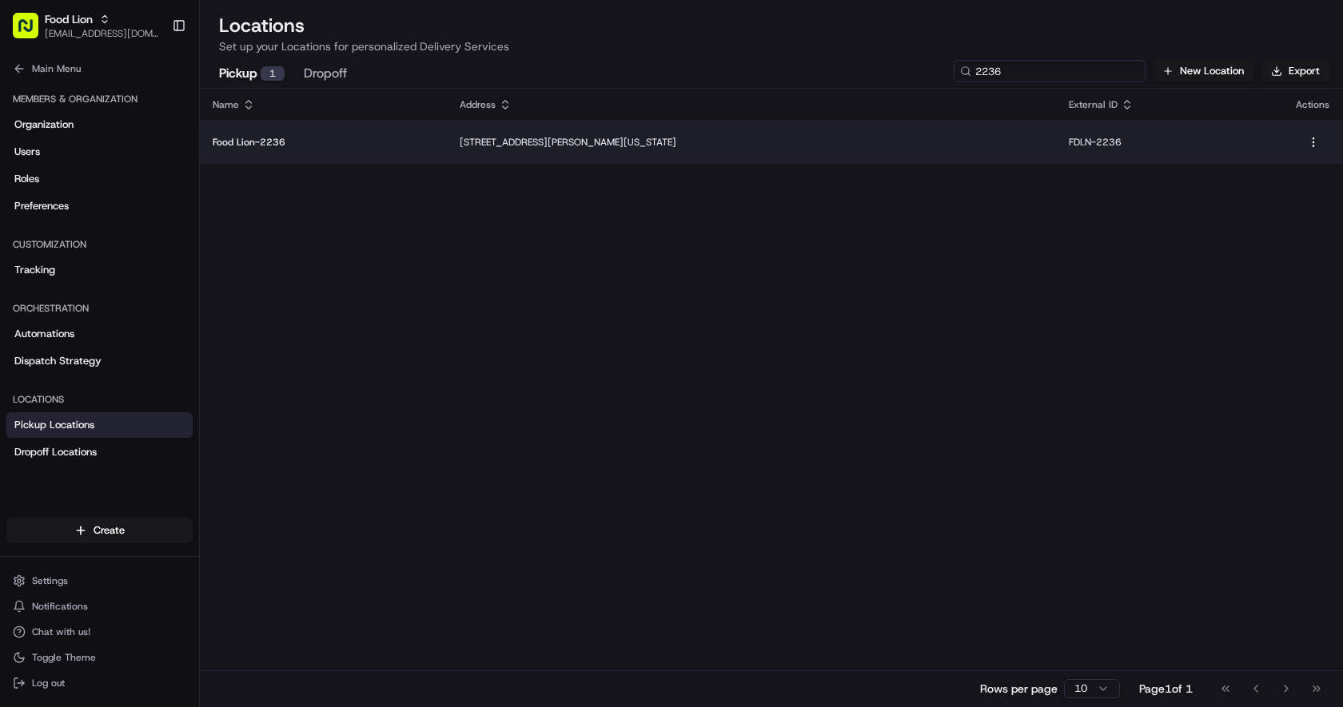
type input "2236"
click at [466, 138] on p "[STREET_ADDRESS][PERSON_NAME][US_STATE]" at bounding box center [752, 142] width 584 height 13
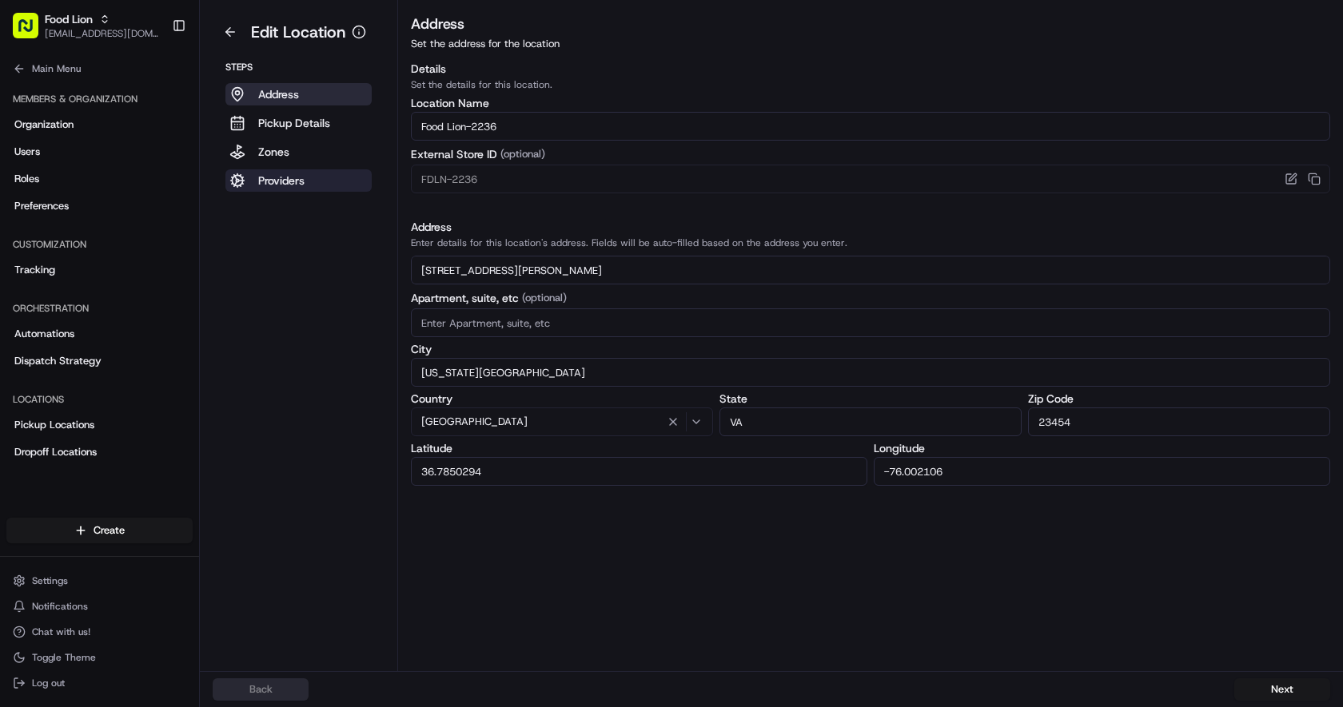
click at [333, 185] on button "Providers" at bounding box center [298, 180] width 146 height 22
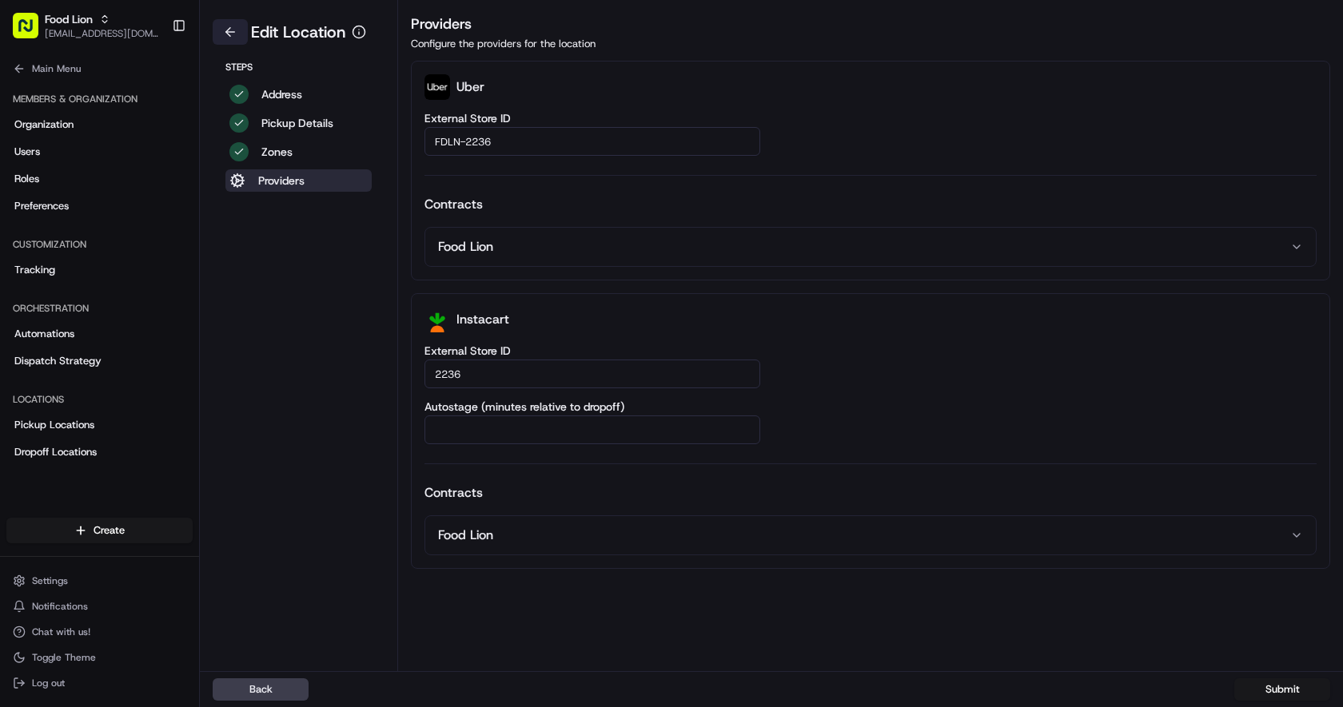
click at [226, 28] on button at bounding box center [230, 32] width 35 height 26
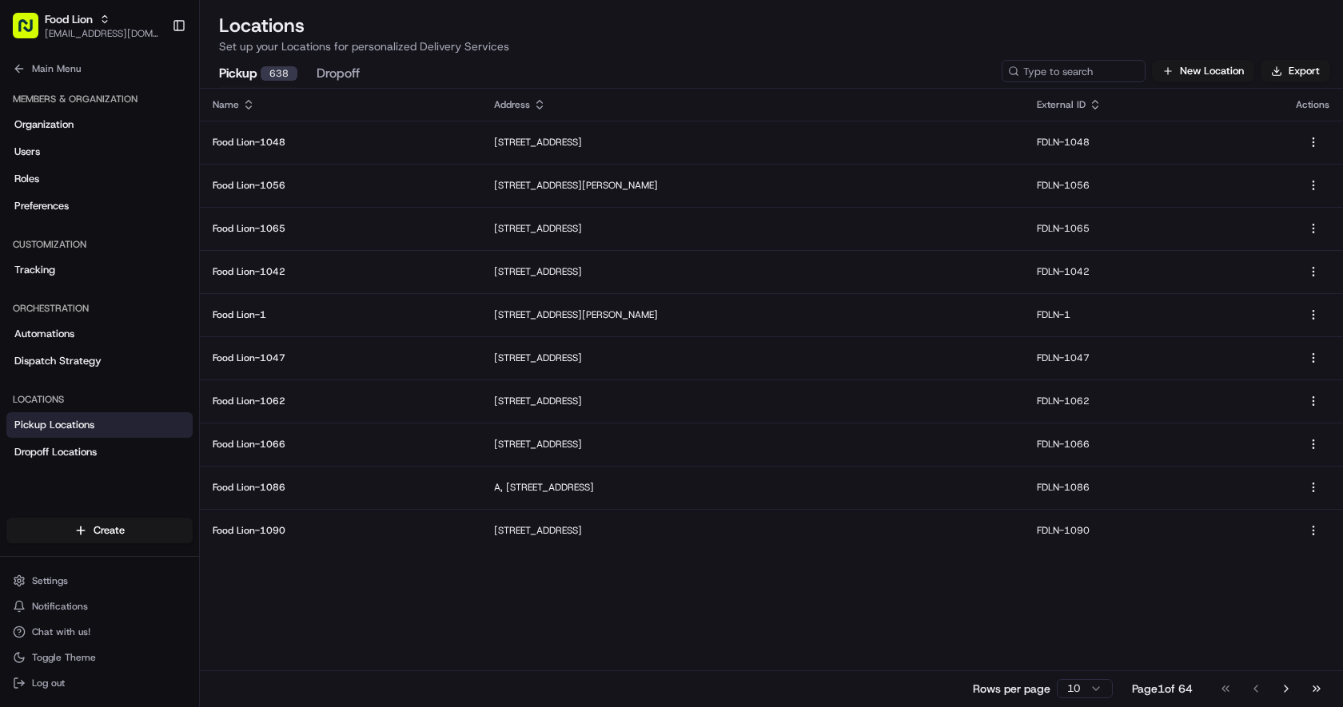
click at [226, 28] on h2 "Locations" at bounding box center [771, 26] width 1105 height 26
